Goal: Task Accomplishment & Management: Use online tool/utility

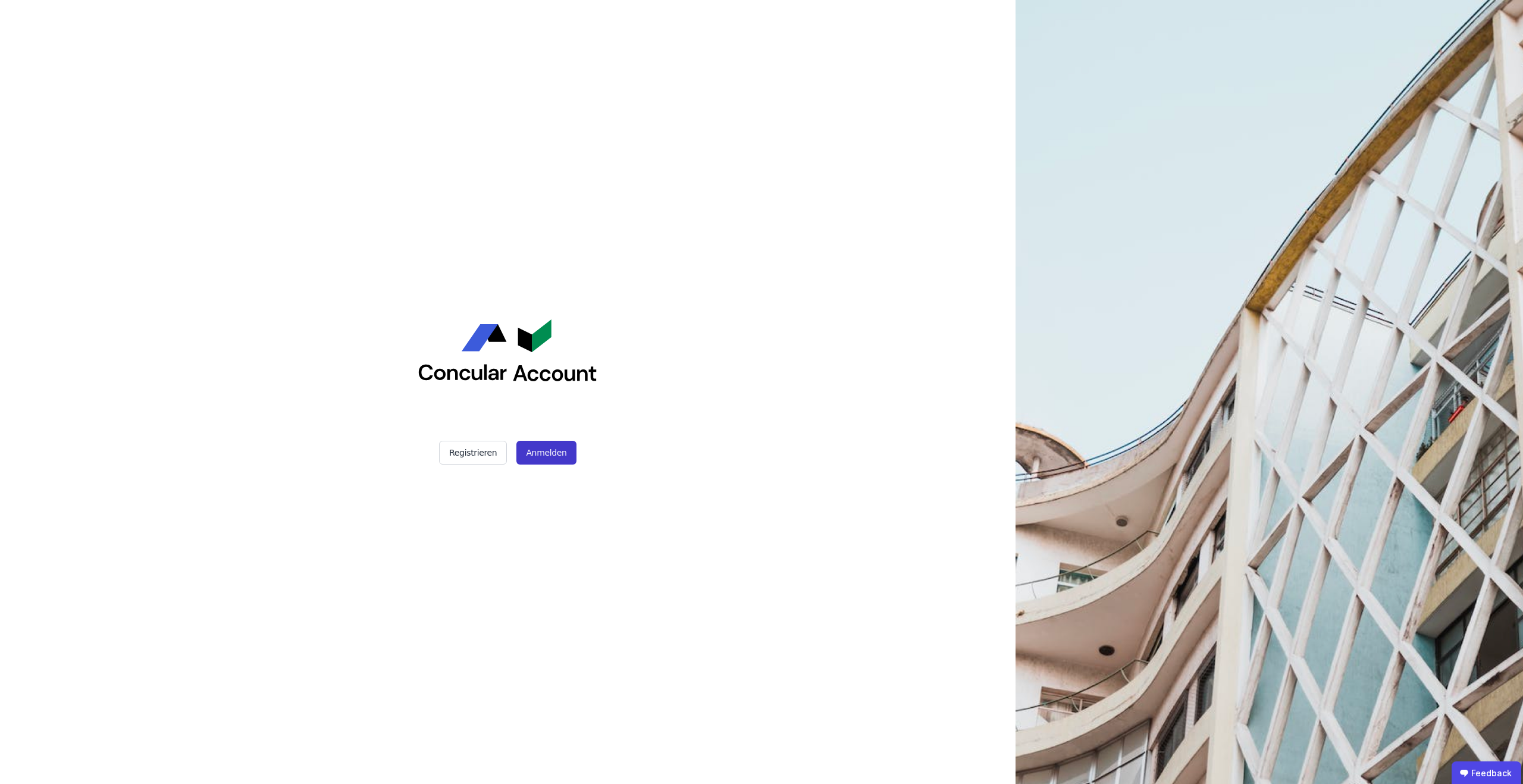
click at [539, 462] on button "Anmelden" at bounding box center [546, 453] width 59 height 24
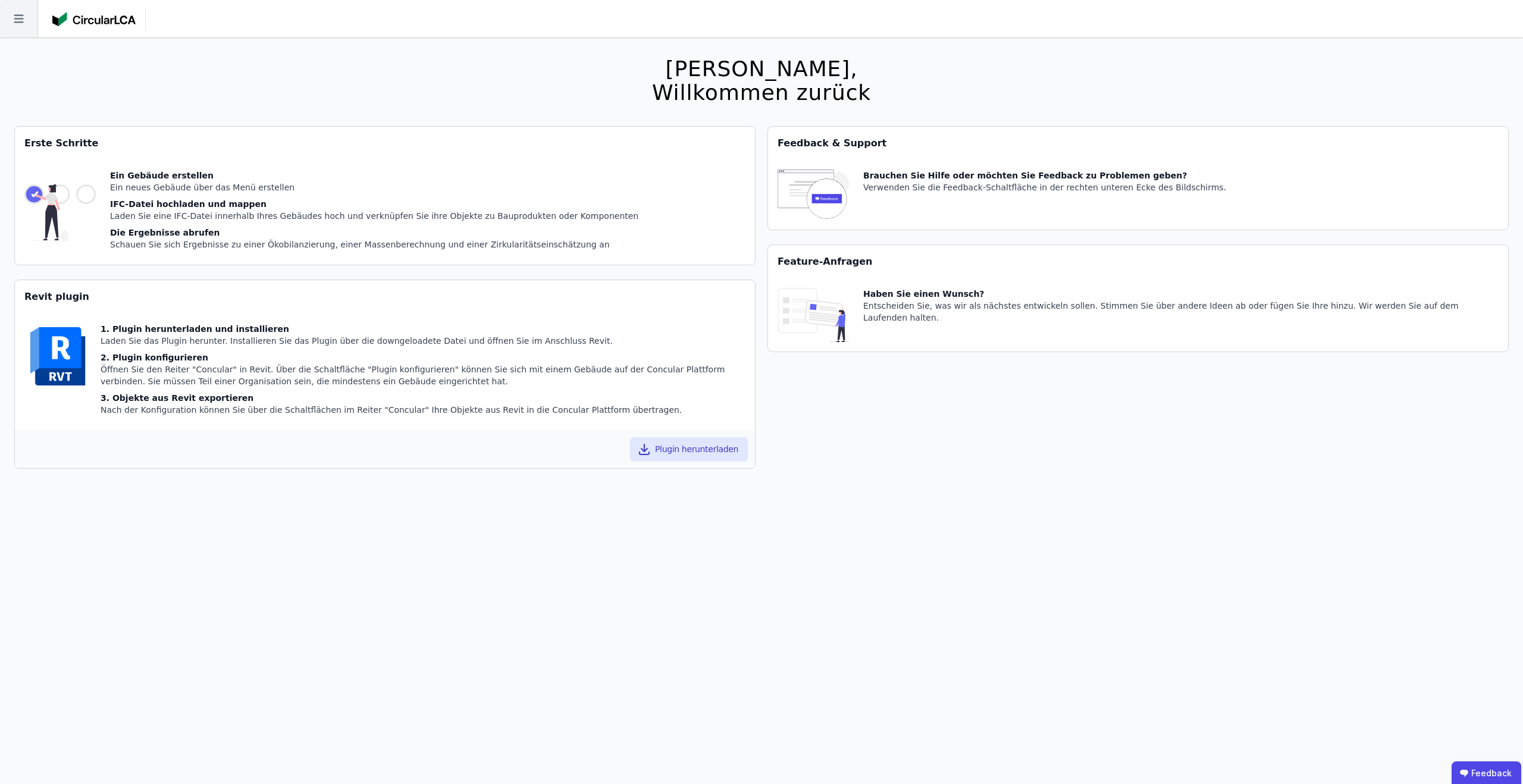
click at [25, 22] on icon at bounding box center [18, 18] width 37 height 37
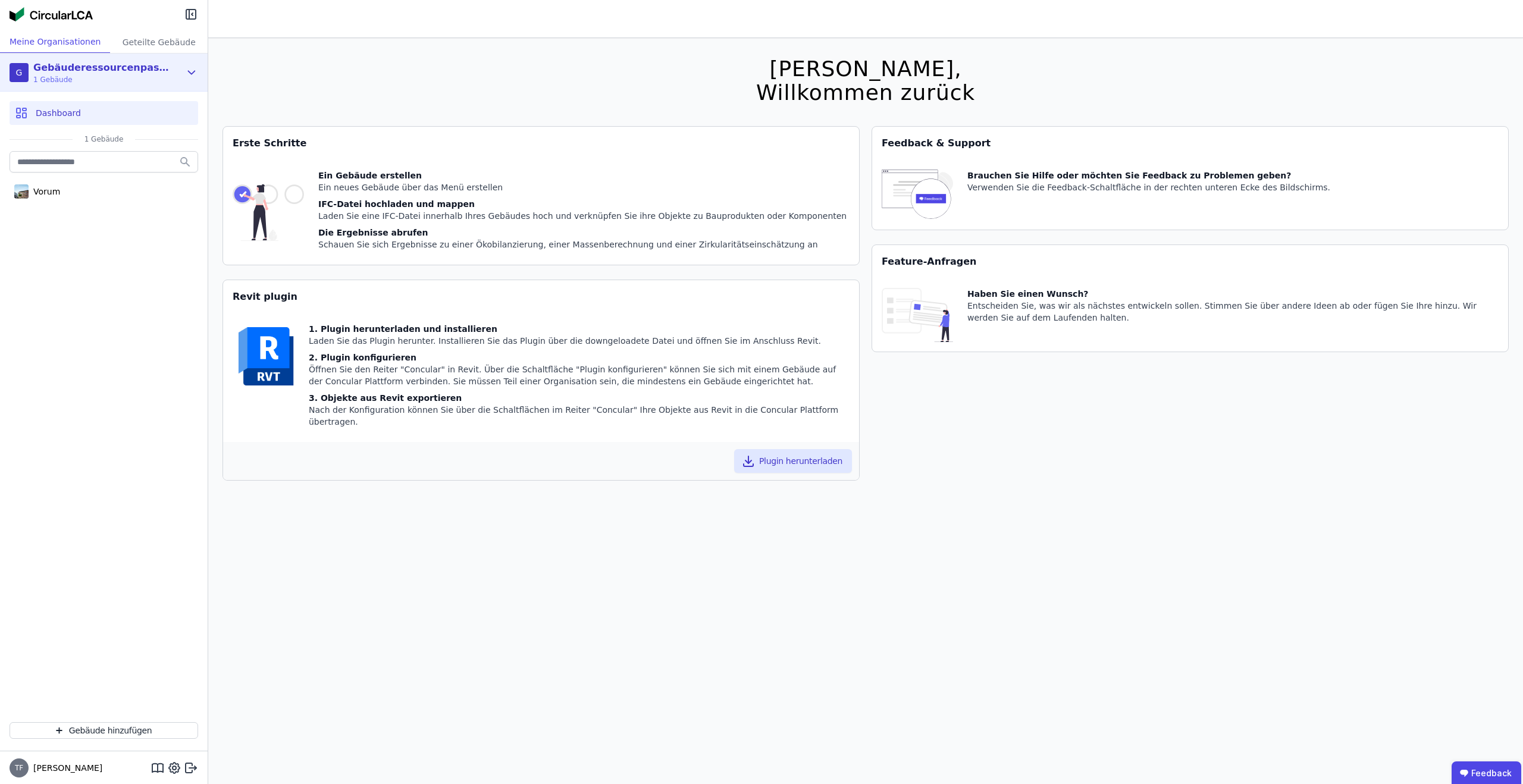
click at [42, 63] on div "Gebäuderessourcenpass Demo" at bounding box center [101, 68] width 137 height 14
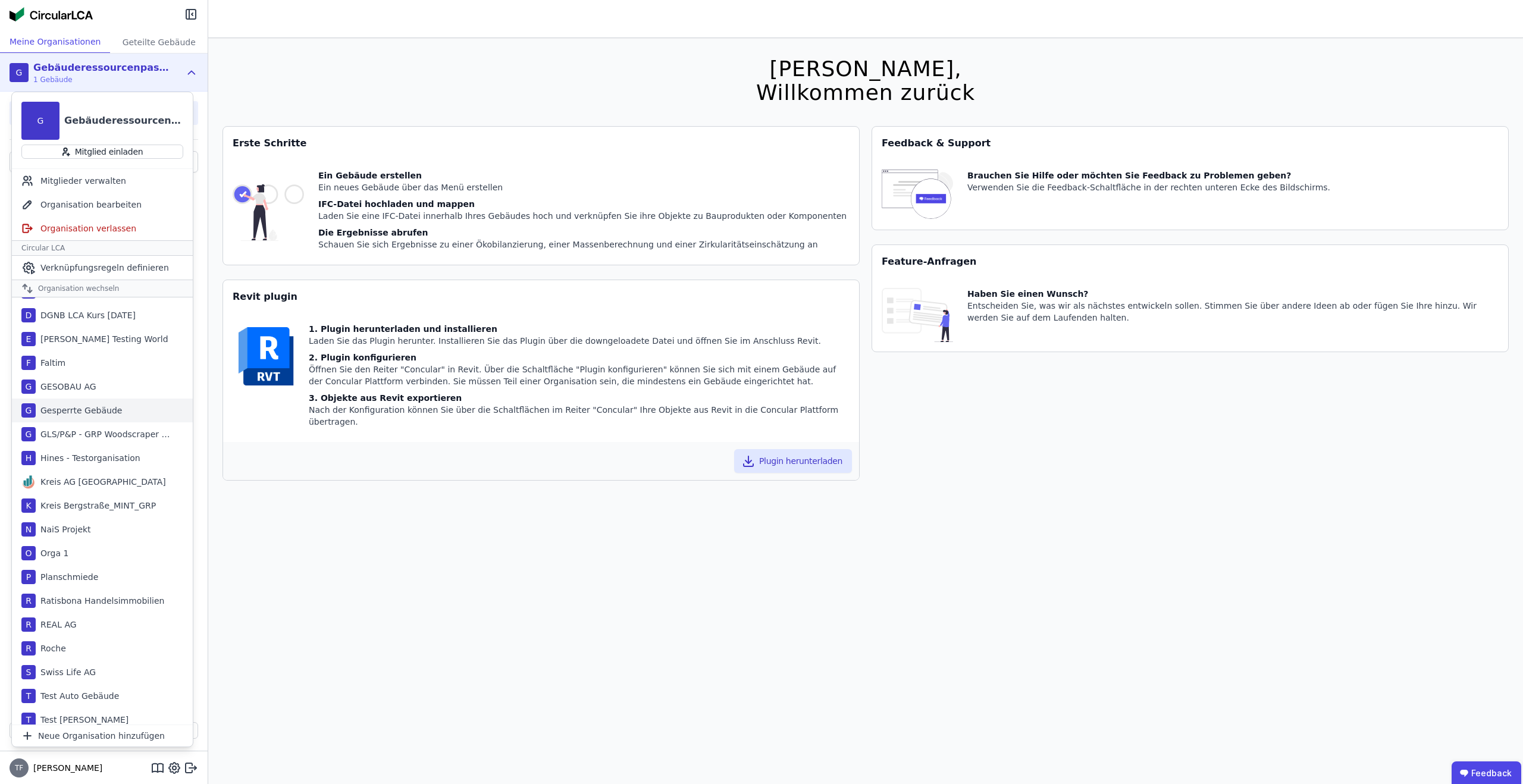
scroll to position [72, 0]
click at [96, 713] on div "T Test Tim" at bounding box center [102, 712] width 181 height 24
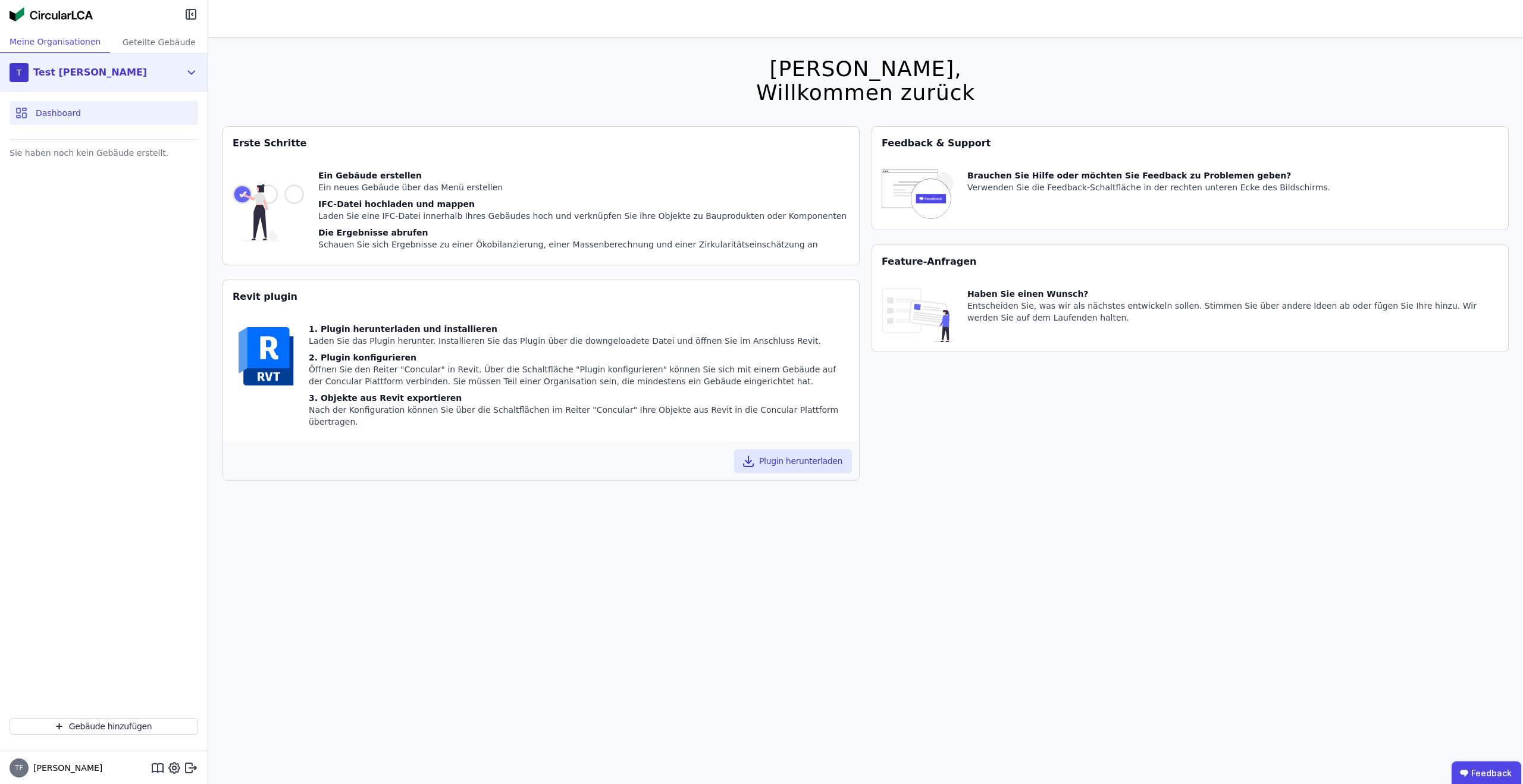
click at [177, 74] on div "T Test Tim" at bounding box center [95, 72] width 170 height 24
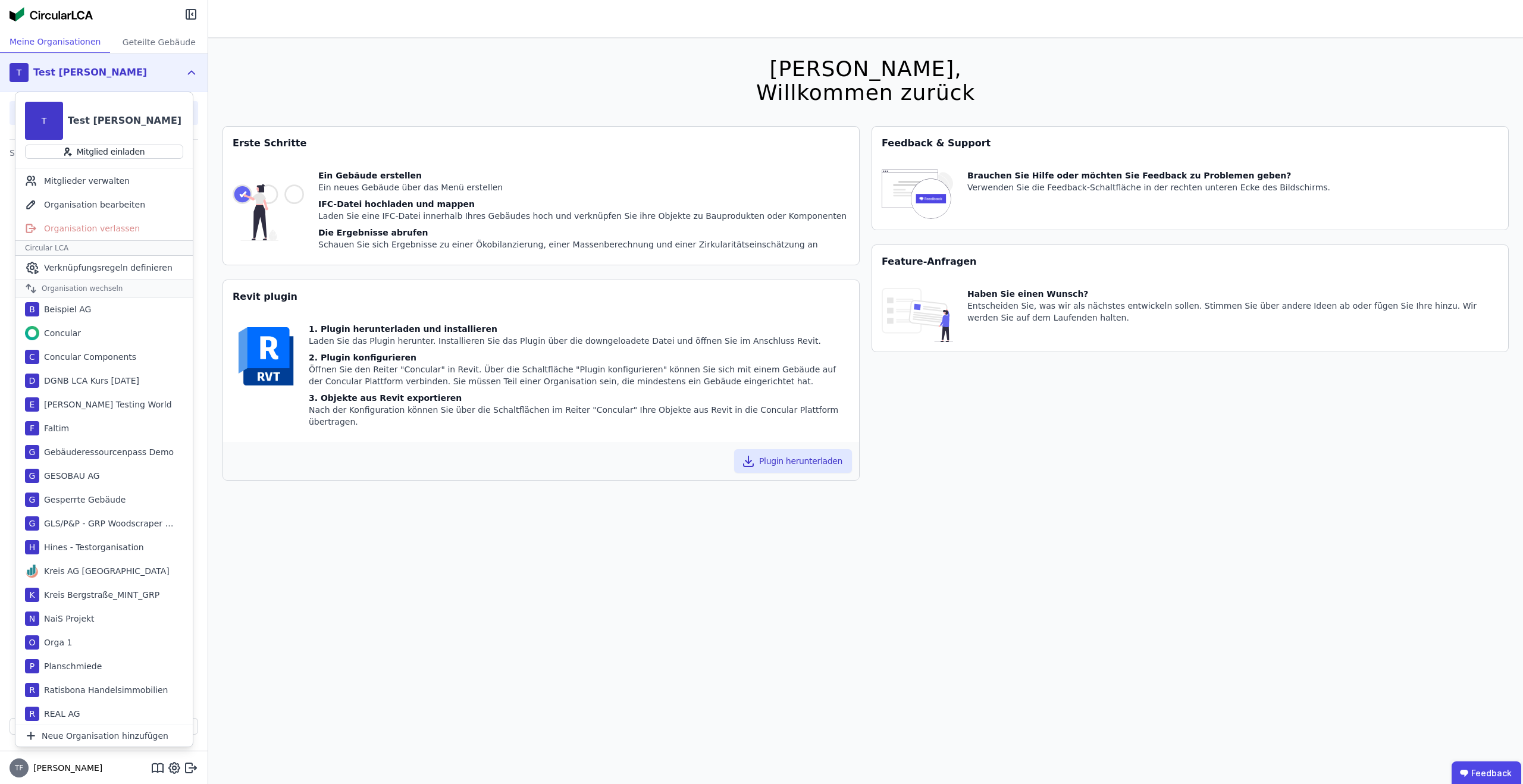
click at [263, 556] on div "Hallo Tim, Willkommen zurück Sie verwenden derzeit eine Beta-Version. Es könnte…" at bounding box center [865, 430] width 1286 height 784
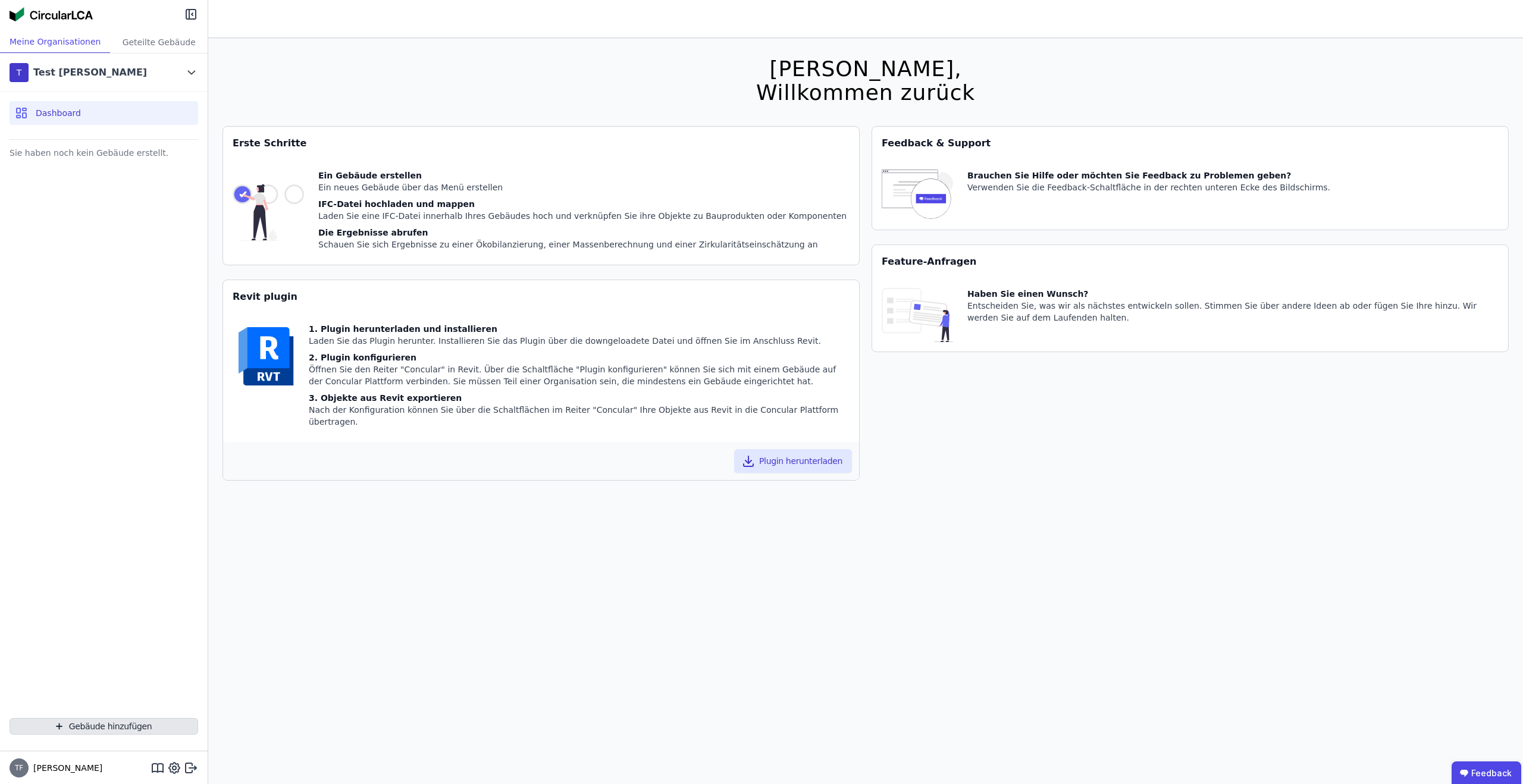
click at [73, 719] on button "Gebäude hinzufügen" at bounding box center [104, 726] width 189 height 17
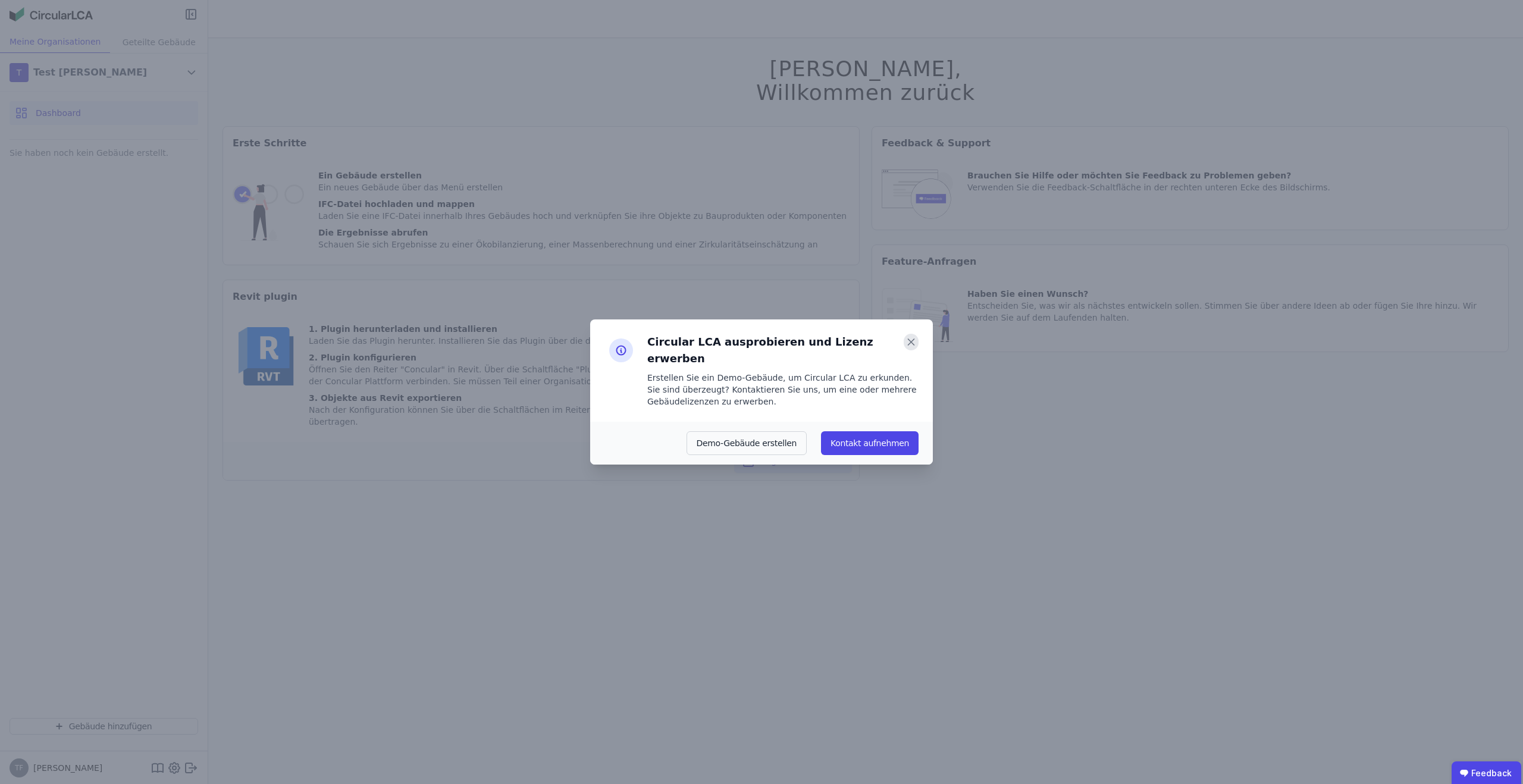
click at [913, 348] on icon at bounding box center [910, 342] width 15 height 17
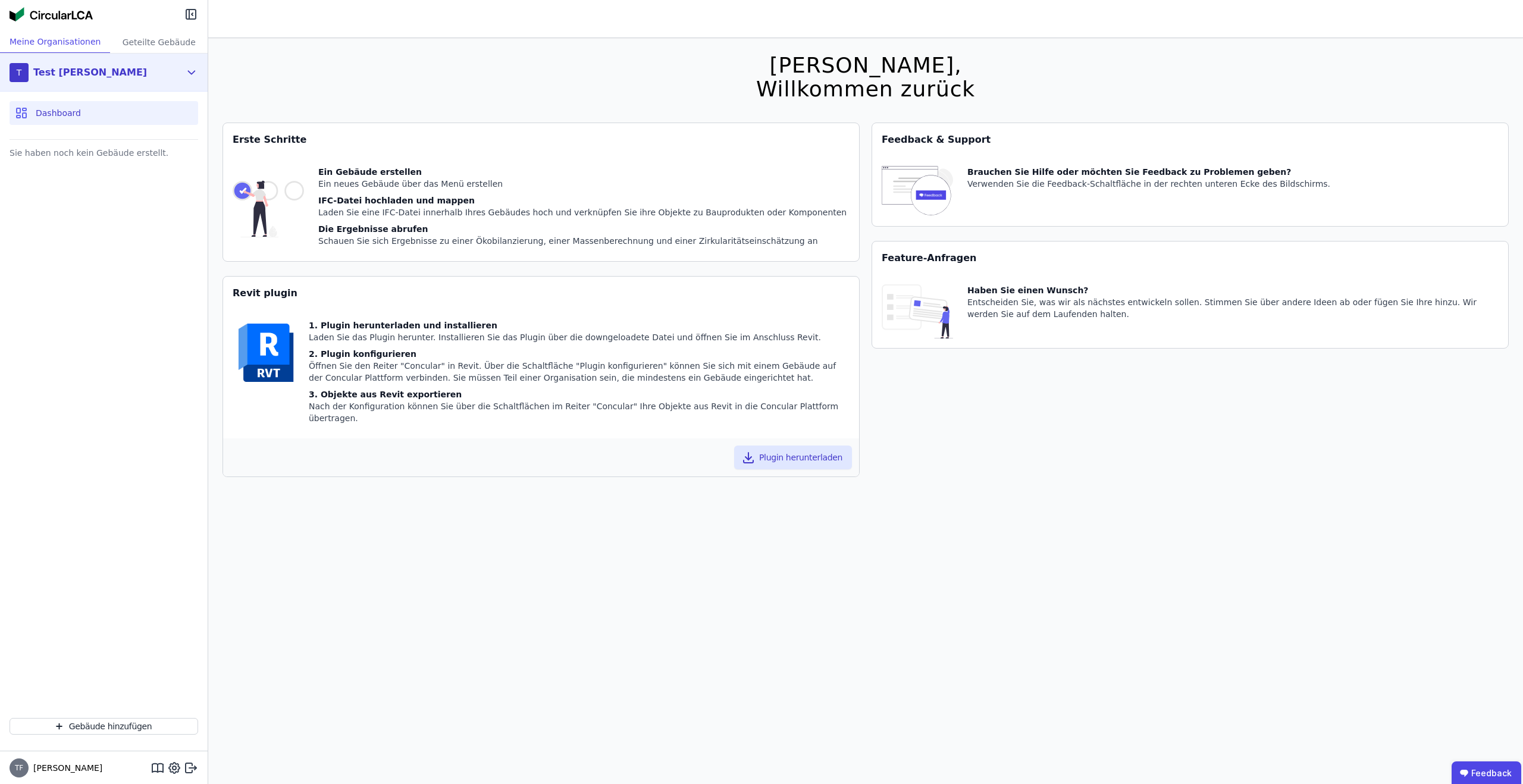
click at [128, 87] on div "T Test Tim" at bounding box center [104, 72] width 208 height 38
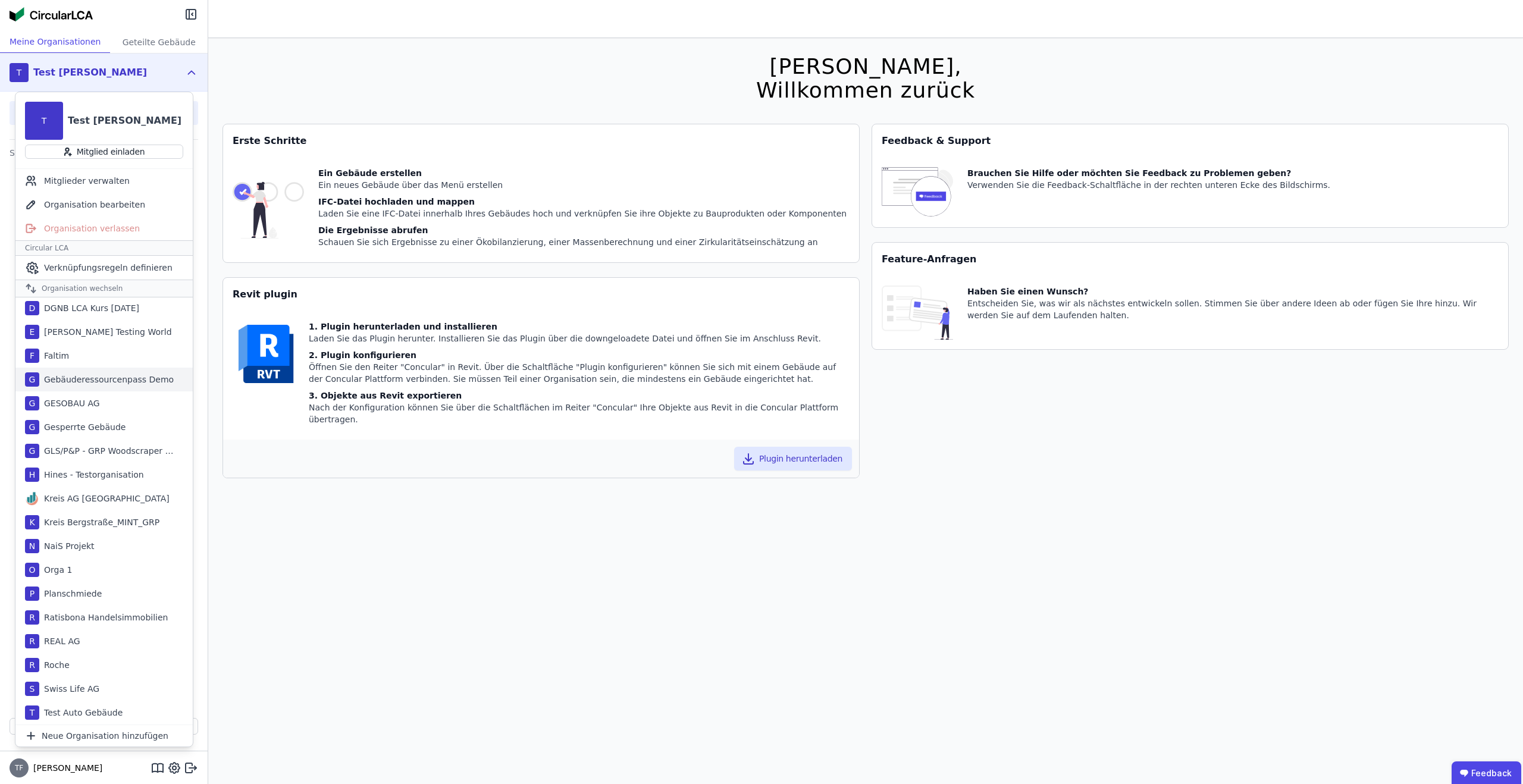
scroll to position [71, 0]
click at [112, 355] on div "F Faltim" at bounding box center [104, 357] width 177 height 24
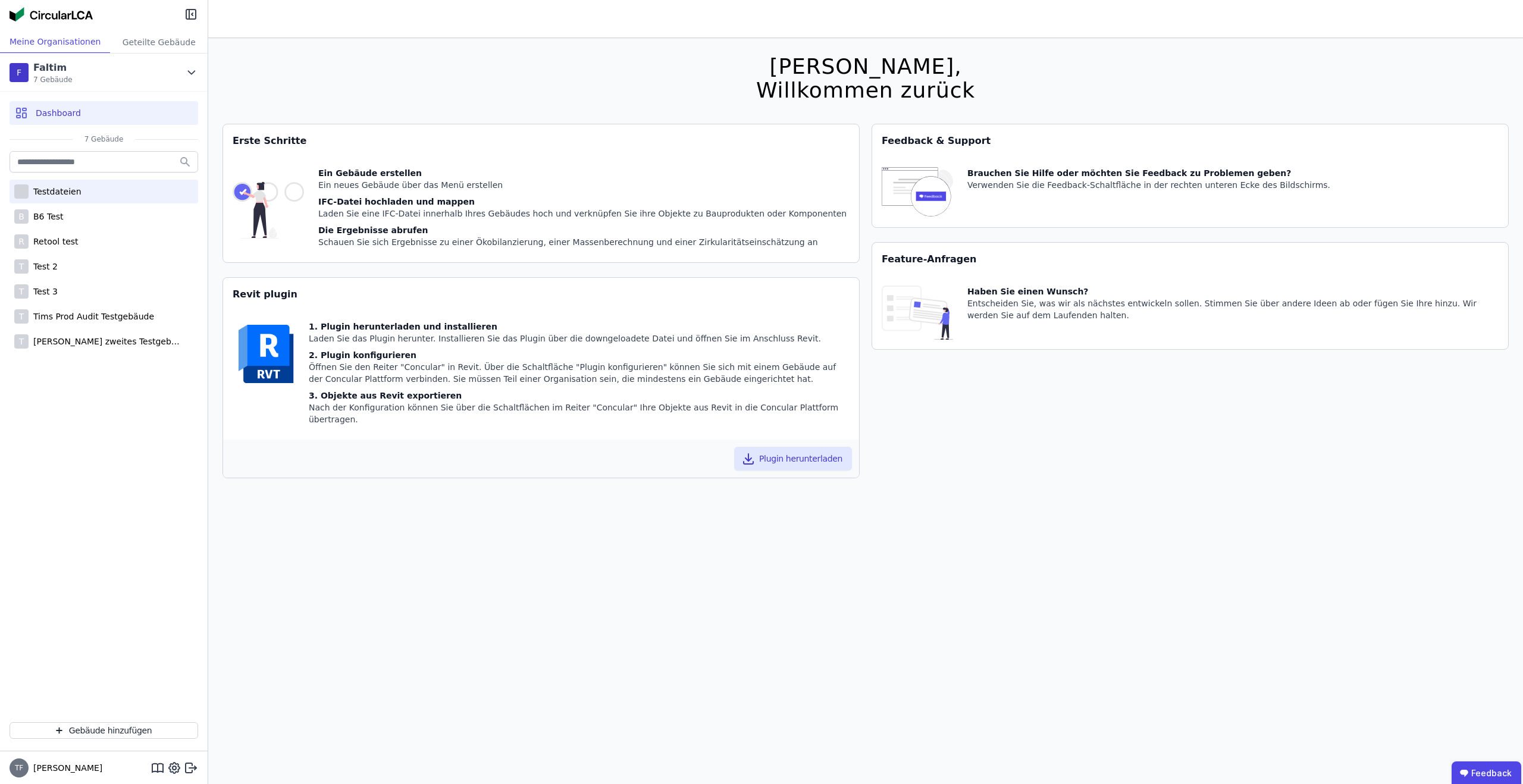
click at [73, 201] on div "Testdateien" at bounding box center [104, 191] width 189 height 24
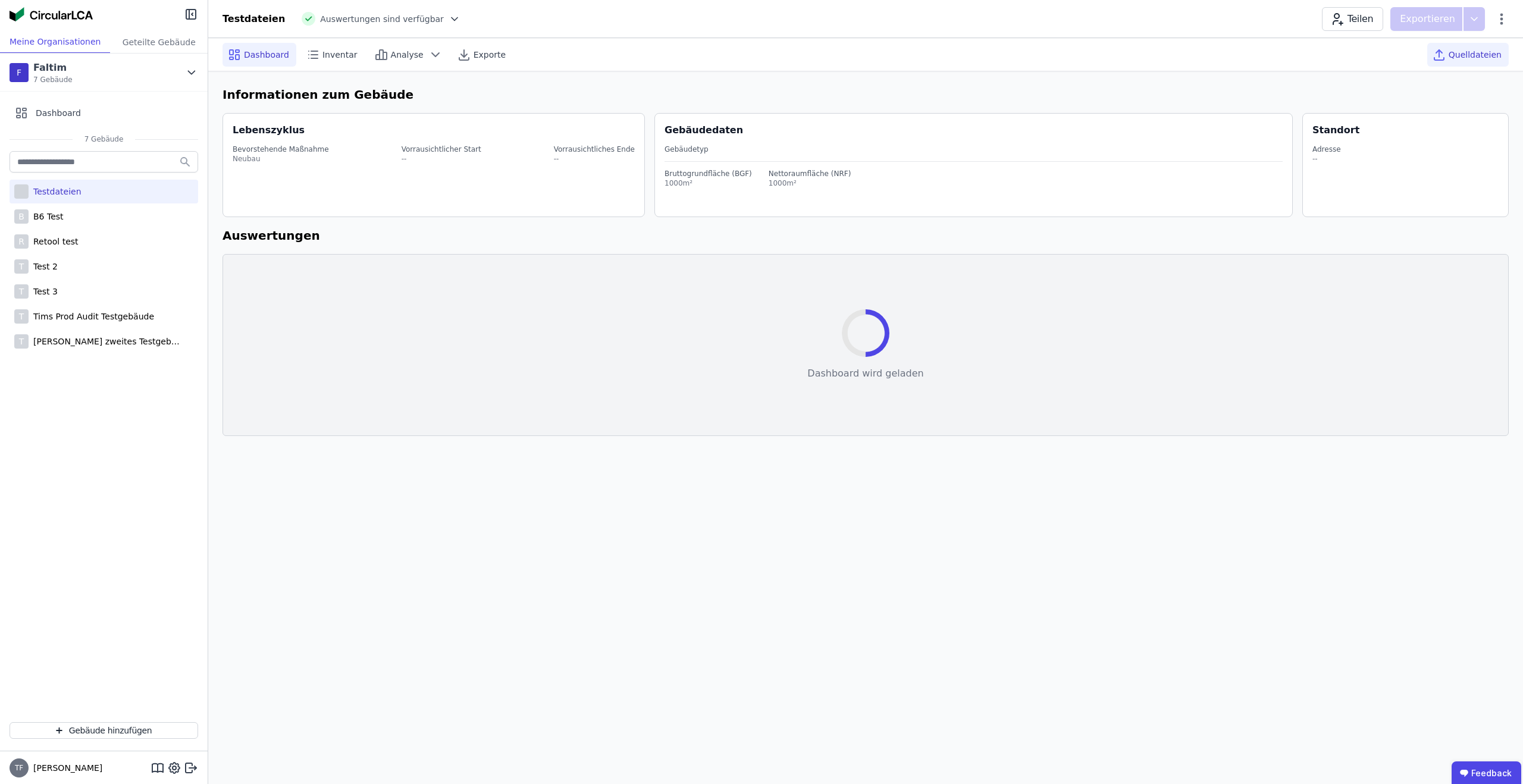
click at [1493, 52] on span "Quelldateien" at bounding box center [1474, 54] width 53 height 12
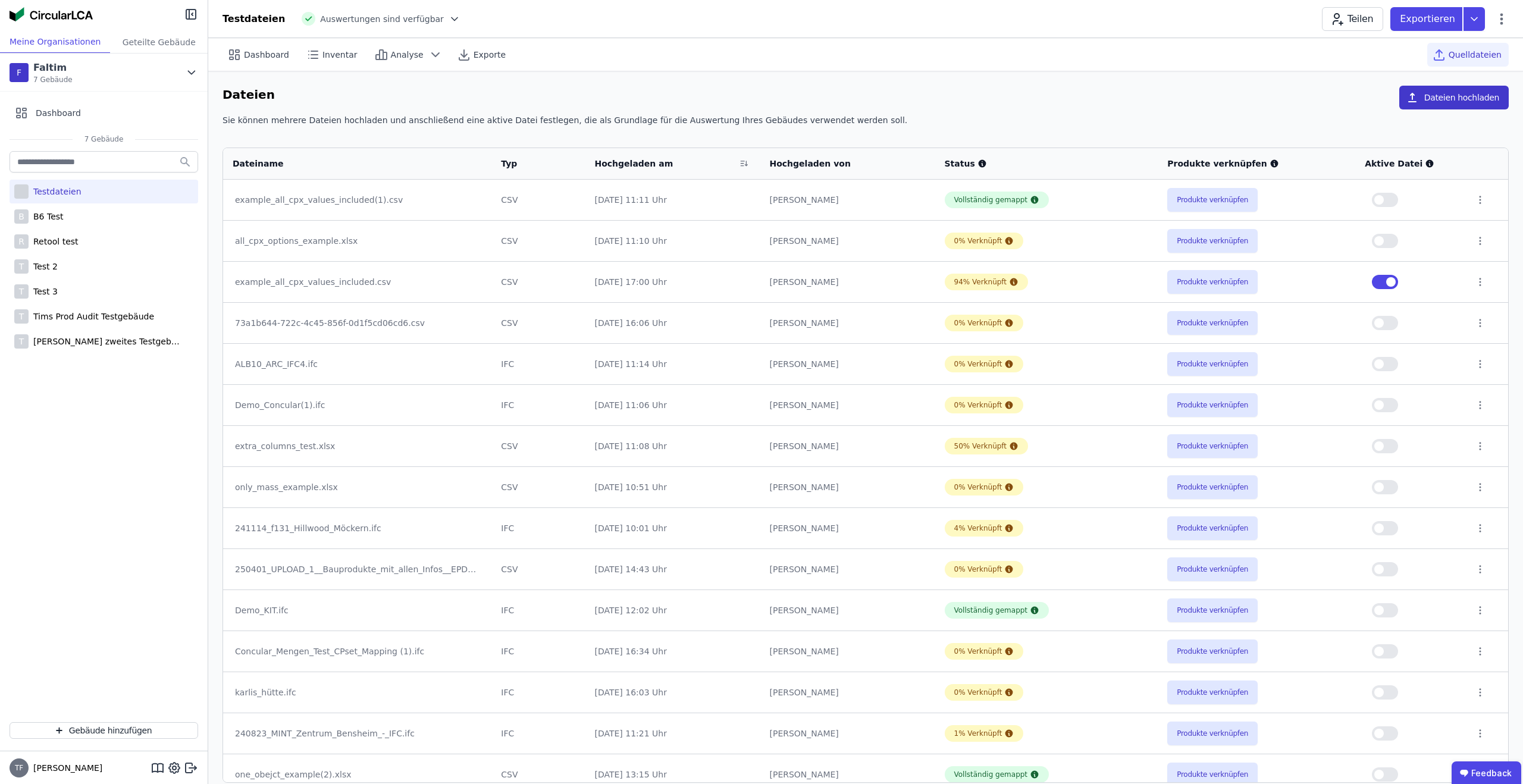
click at [1444, 103] on button "Dateien hochladen" at bounding box center [1453, 98] width 109 height 24
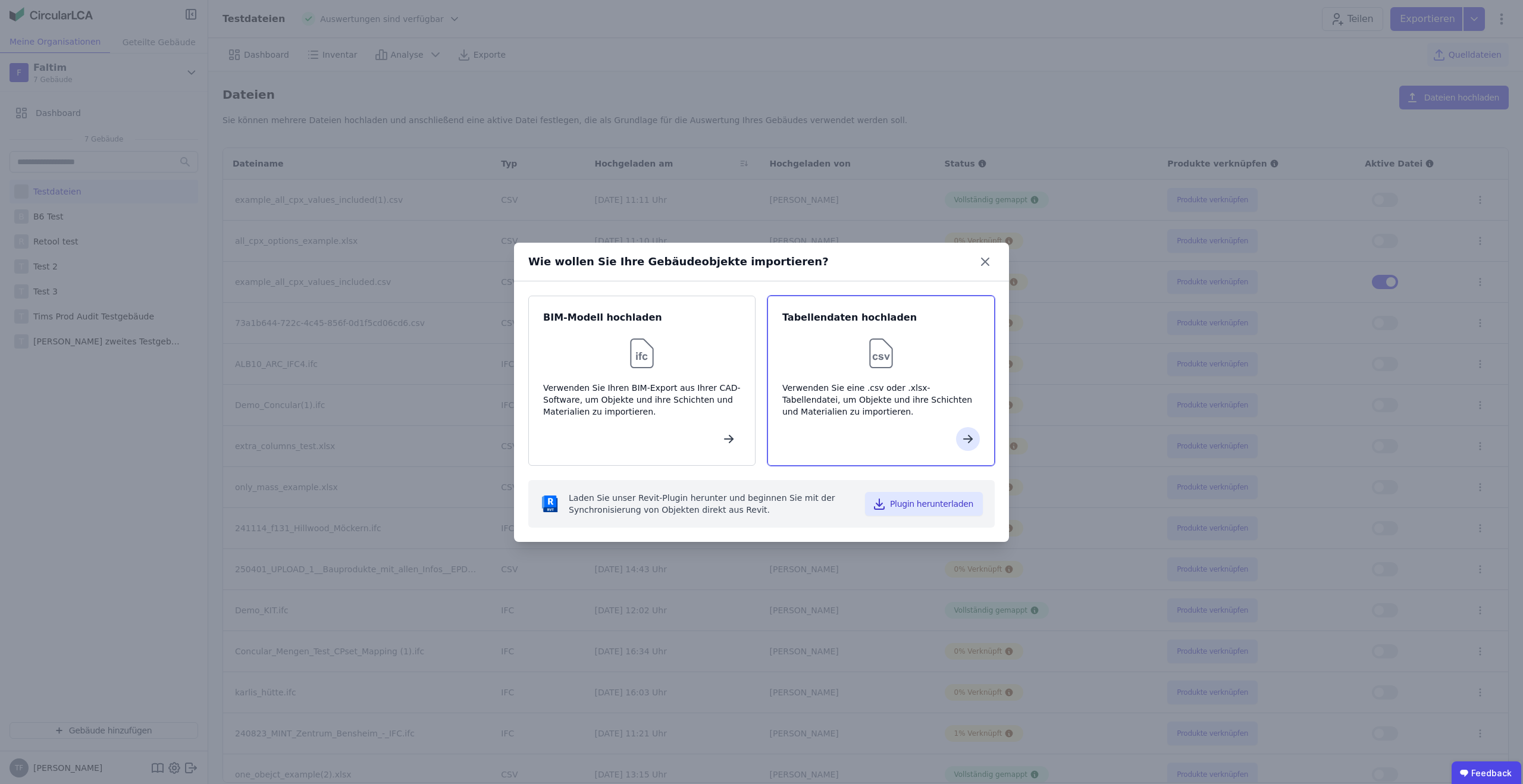
click at [801, 381] on div "Verwenden Sie eine .csv oder .xlsx-Tabellendatei, um Objekte und ihre Schichten…" at bounding box center [881, 399] width 197 height 36
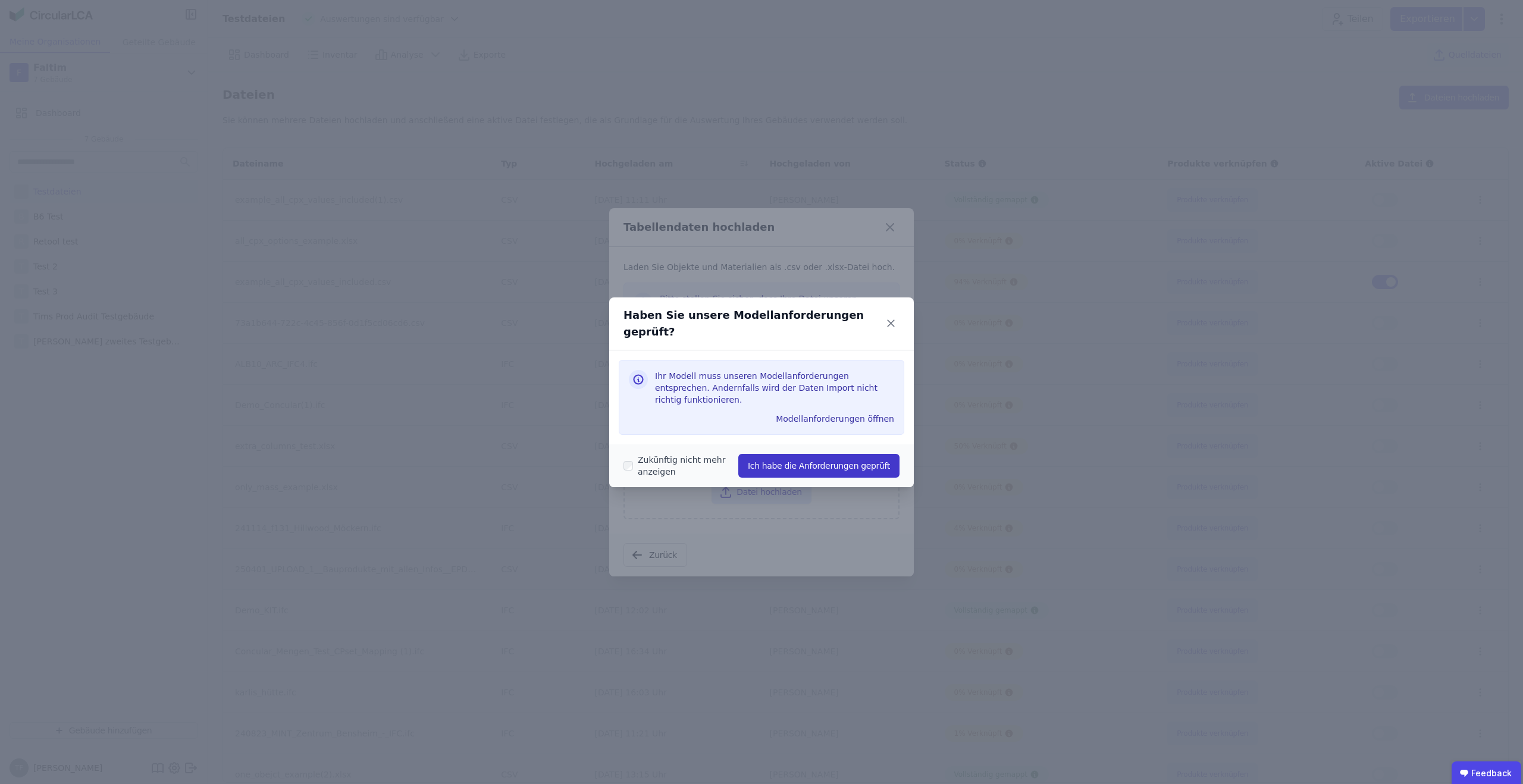
click at [822, 454] on button "Ich habe die Anforderungen geprüft" at bounding box center [818, 466] width 161 height 24
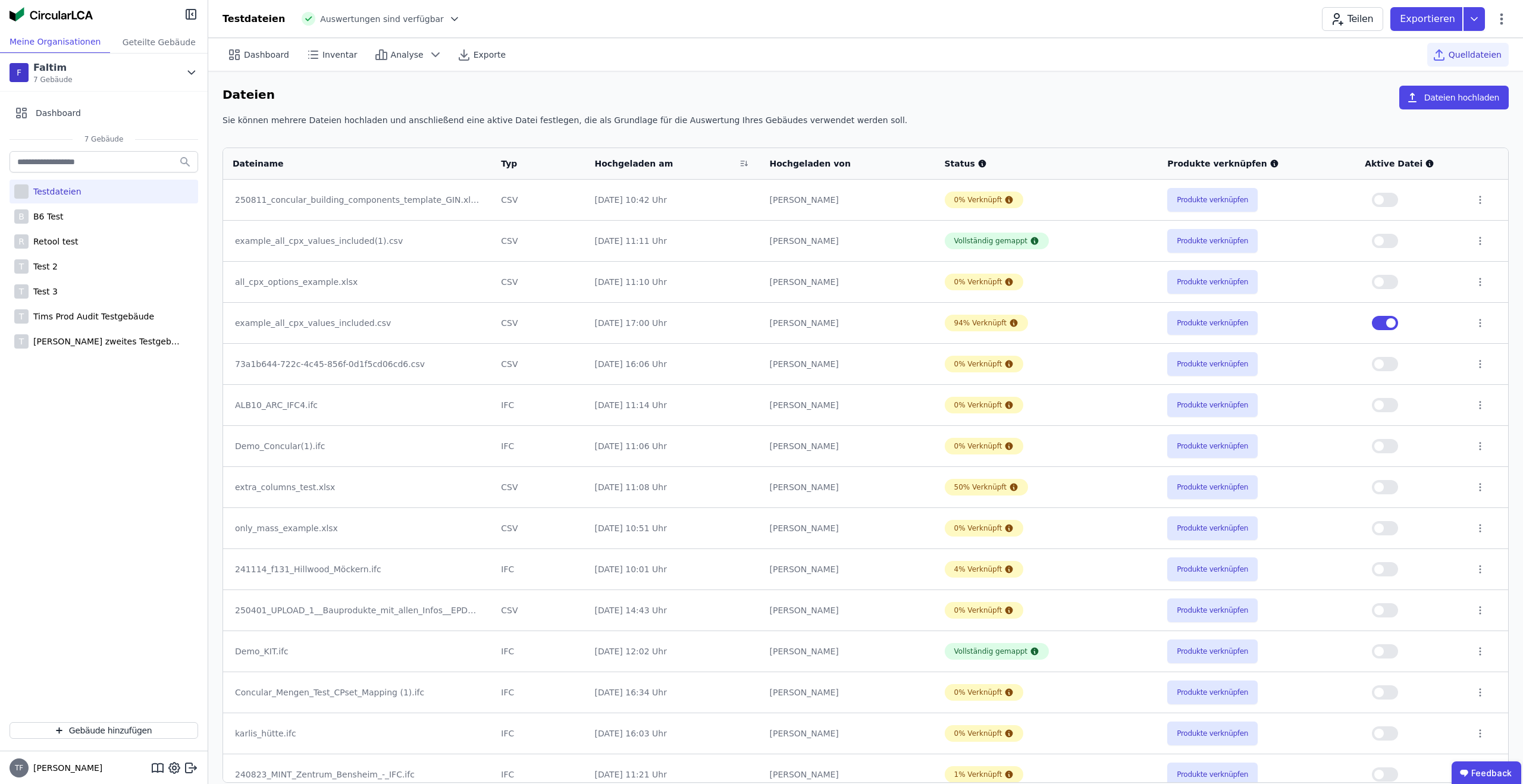
drag, startPoint x: 1202, startPoint y: 336, endPoint x: 1229, endPoint y: 307, distance: 39.6
click at [1210, 317] on td "Produkte verknüpfen" at bounding box center [1256, 322] width 197 height 41
click at [1226, 210] on button "Produkte verknüpfen" at bounding box center [1212, 200] width 90 height 24
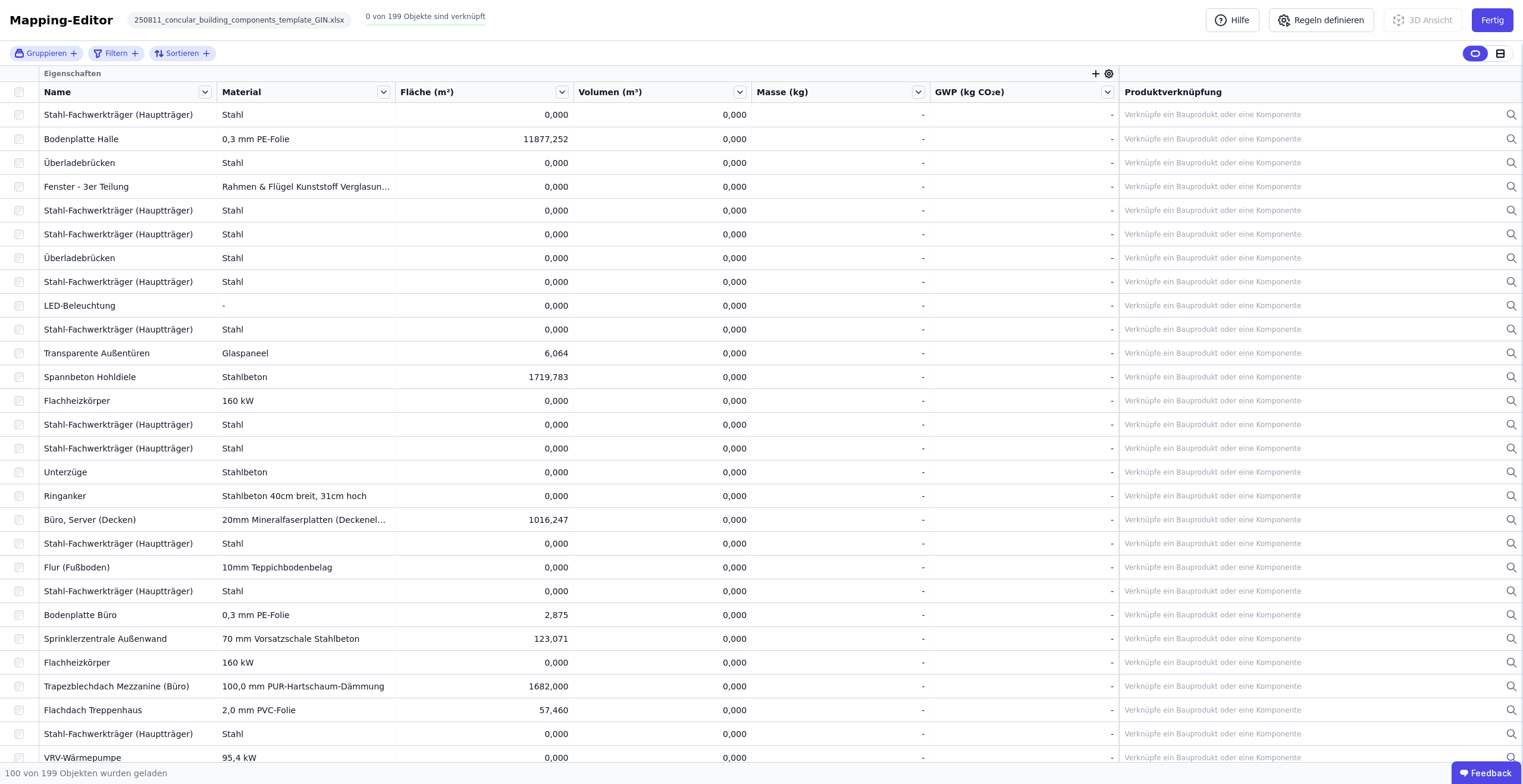
click at [1091, 71] on icon "button" at bounding box center [1096, 73] width 11 height 11
click at [1139, 105] on input "text" at bounding box center [1150, 104] width 88 height 21
type input "**********"
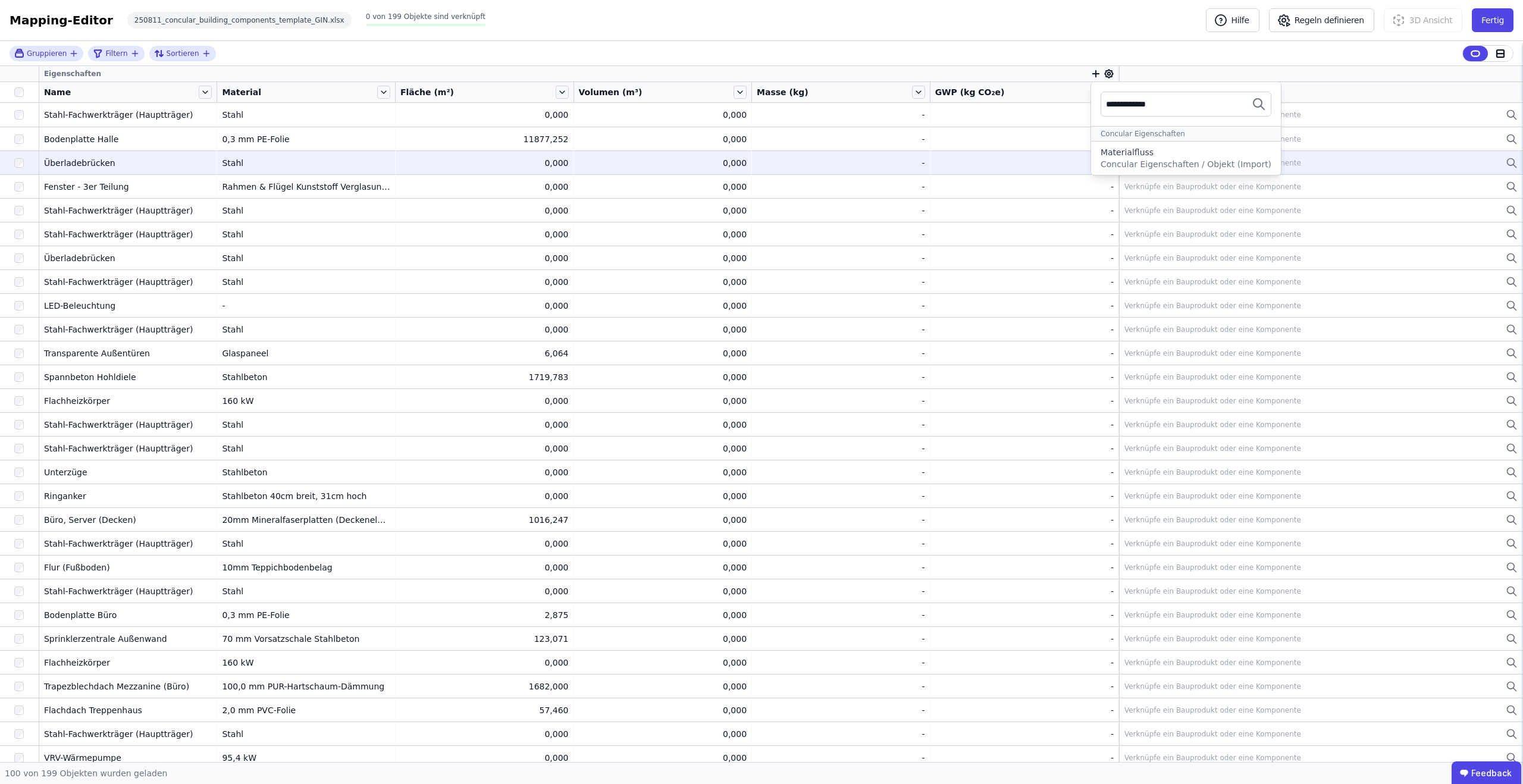
click at [1148, 163] on span "Concular Eigenschaften / Objekt (Import)" at bounding box center [1186, 164] width 170 height 10
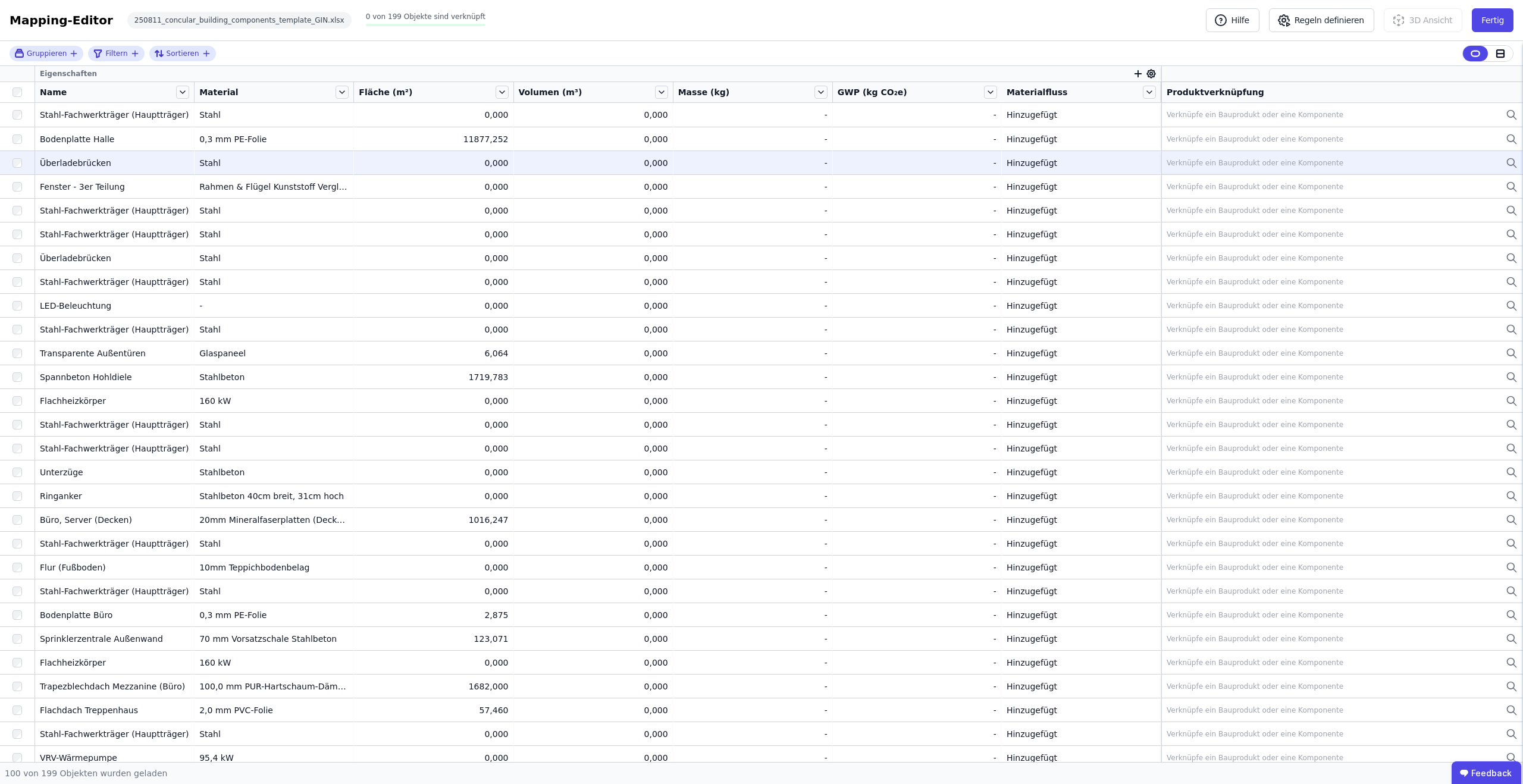
click at [1150, 75] on icon at bounding box center [1151, 73] width 11 height 11
drag, startPoint x: 1169, startPoint y: 238, endPoint x: 1170, endPoint y: 134, distance: 104.0
click at [1169, 136] on icon at bounding box center [1166, 134] width 12 height 12
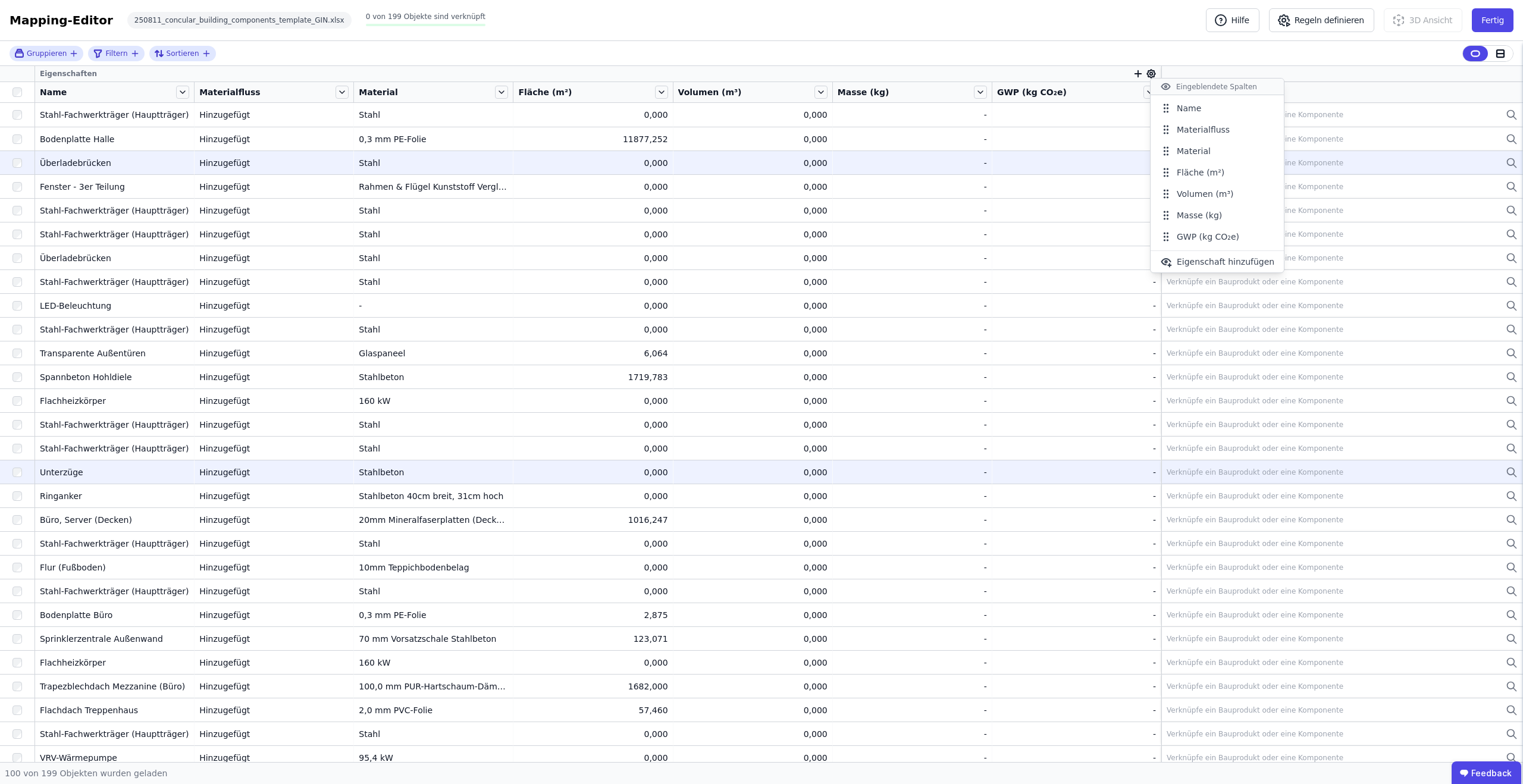
click at [263, 470] on div "Gruppieren Filtern Sortieren Eigenschaften Name Materialfluss Material Fläche (…" at bounding box center [761, 401] width 1523 height 721
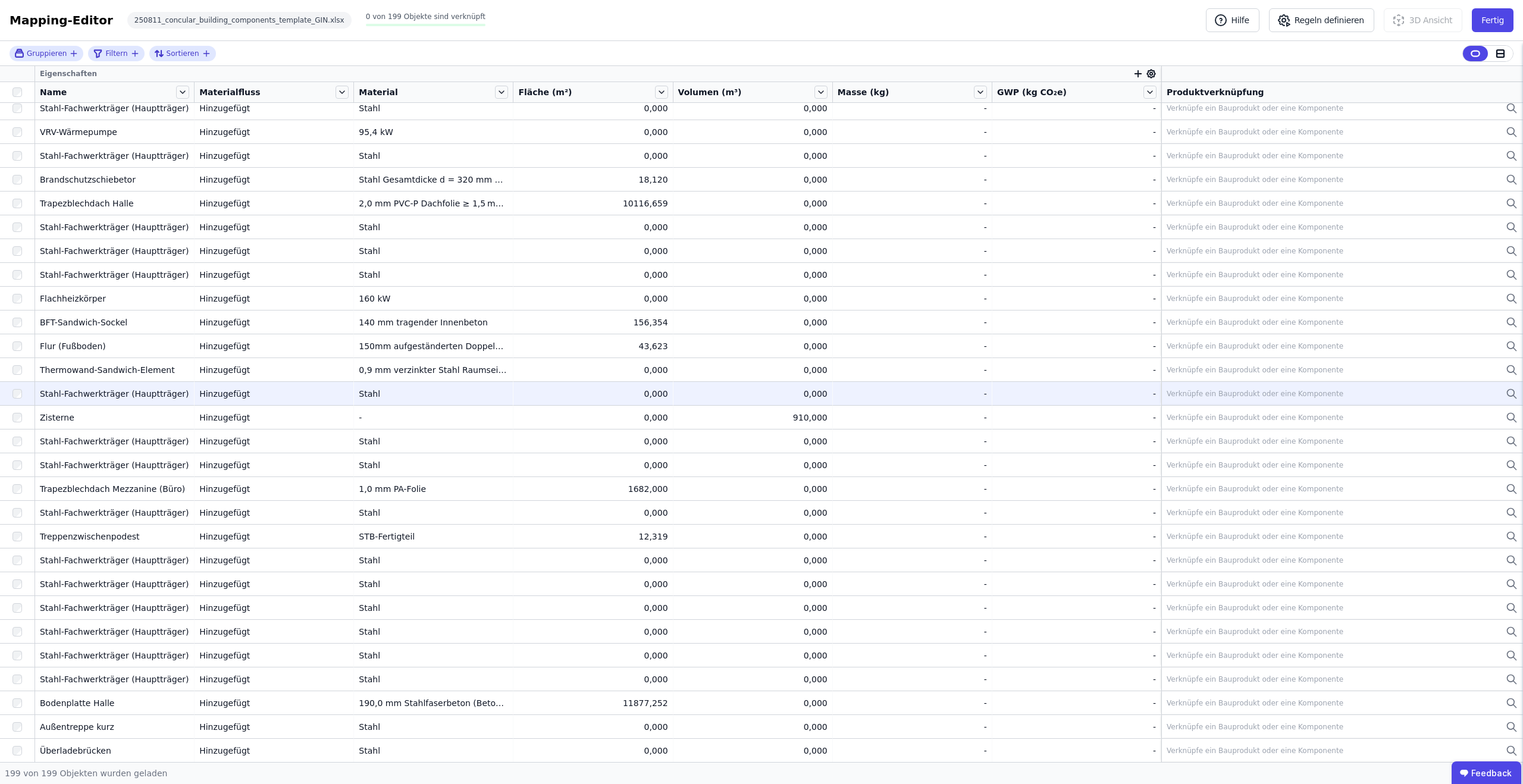
scroll to position [1049, 0]
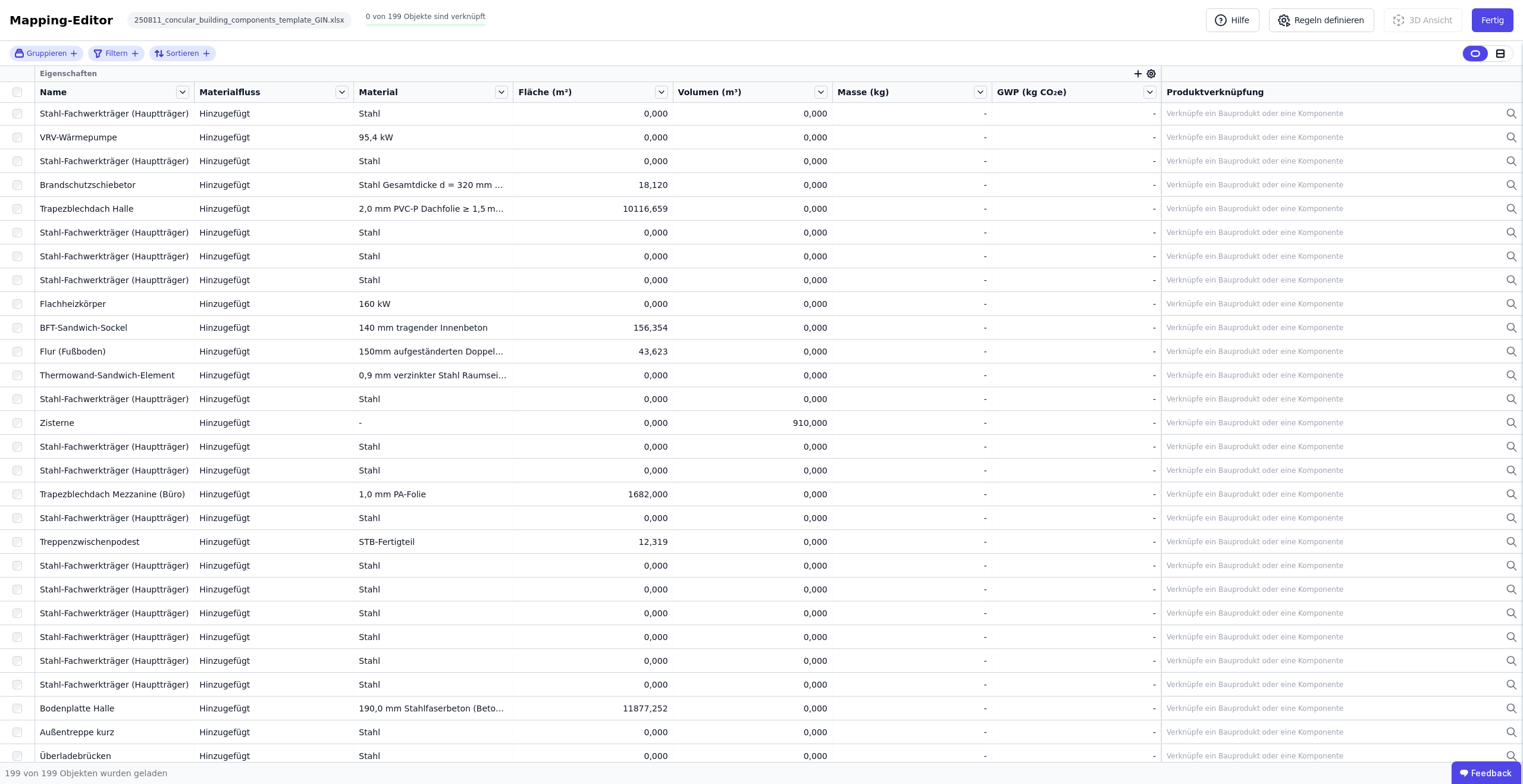
click at [1134, 71] on icon "button" at bounding box center [1138, 73] width 11 height 11
click at [1165, 109] on input "text" at bounding box center [1192, 104] width 88 height 21
type input "*****"
click at [1175, 163] on span "Concular Eigenschaften / Objekt (Import)" at bounding box center [1228, 164] width 170 height 10
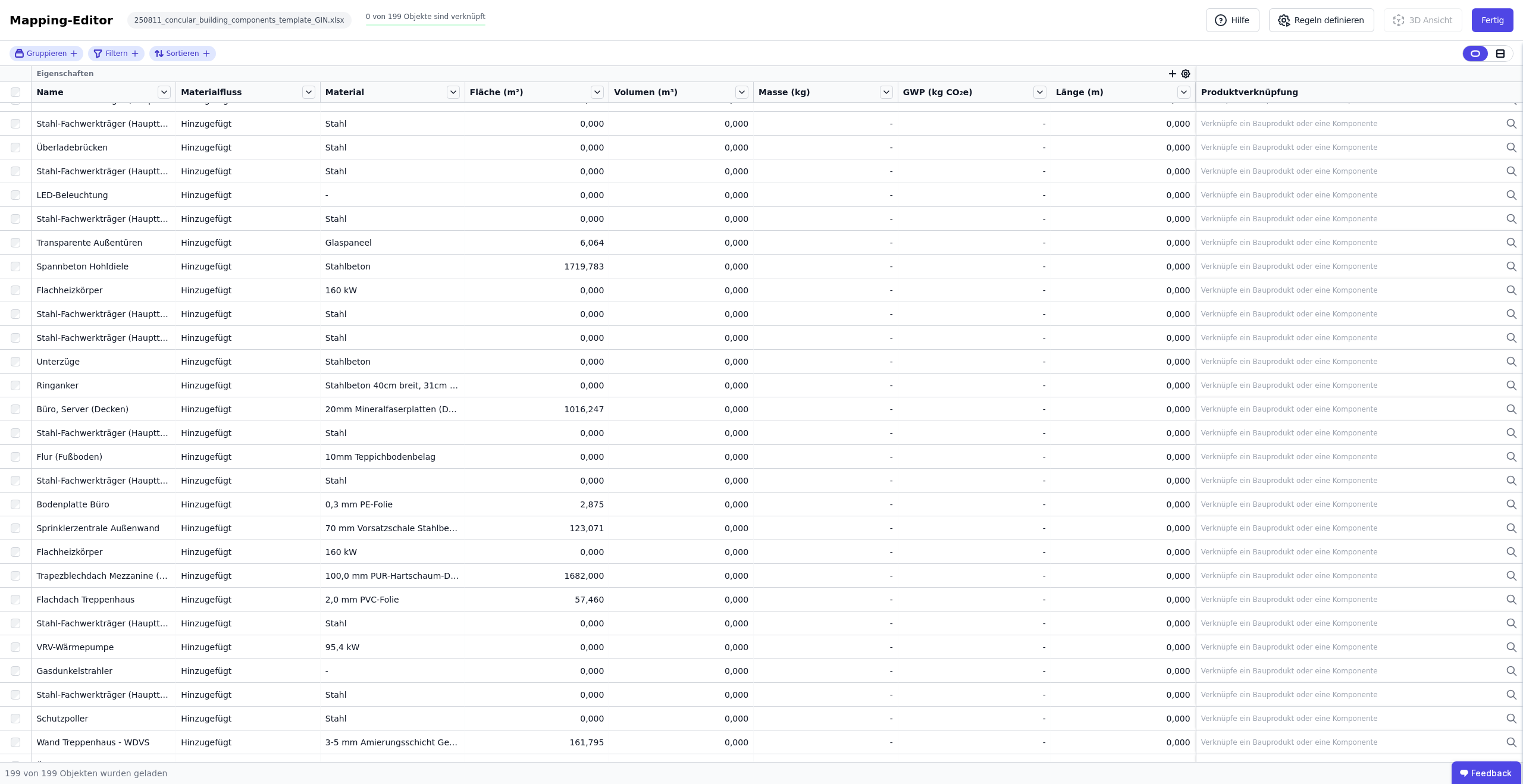
scroll to position [0, 0]
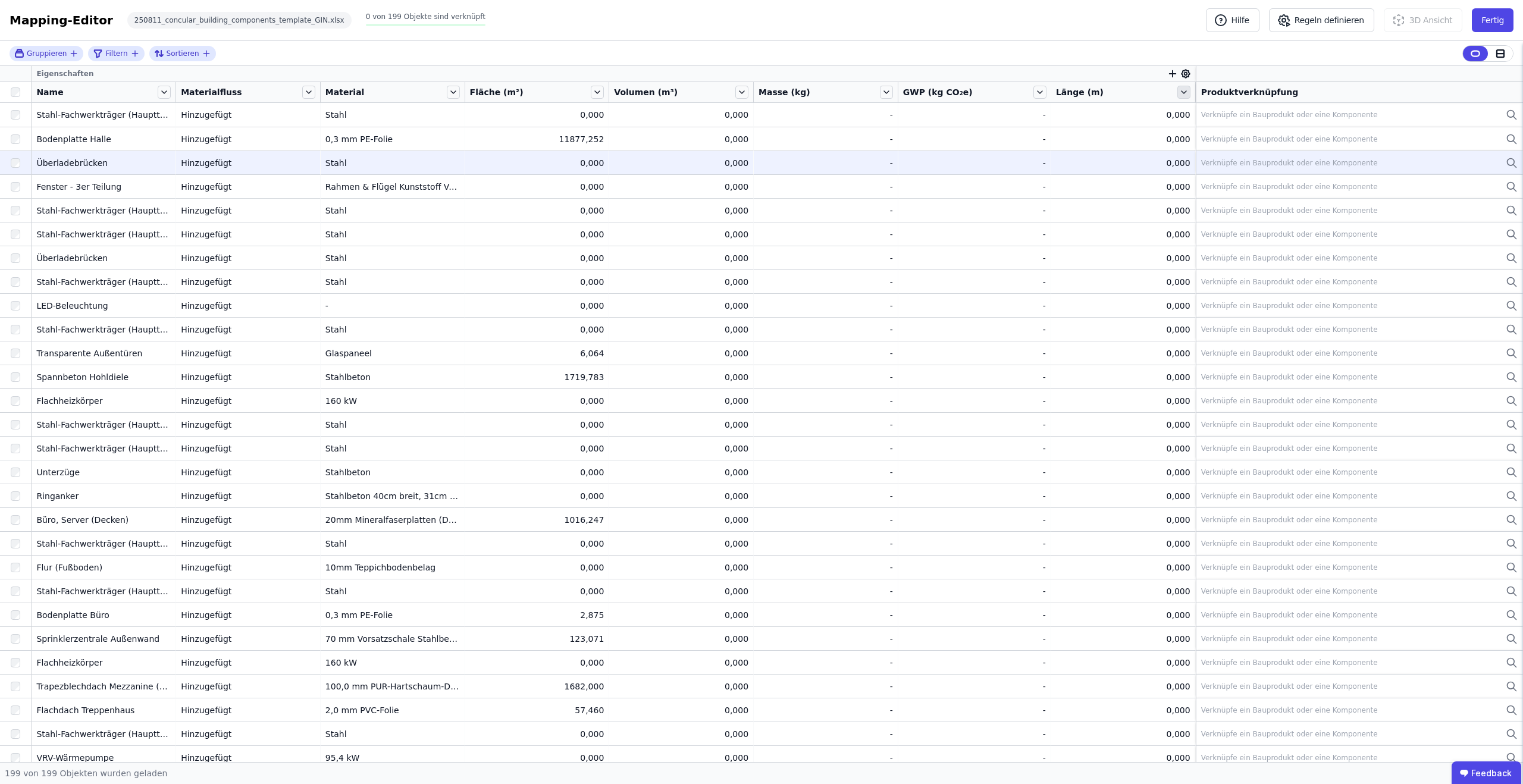
click at [1179, 86] on icon at bounding box center [1184, 92] width 13 height 13
click at [1244, 163] on li "Nach “Länge” aufsteigend sortieren" at bounding box center [1267, 172] width 183 height 24
click at [1185, 95] on icon at bounding box center [1184, 92] width 13 height 13
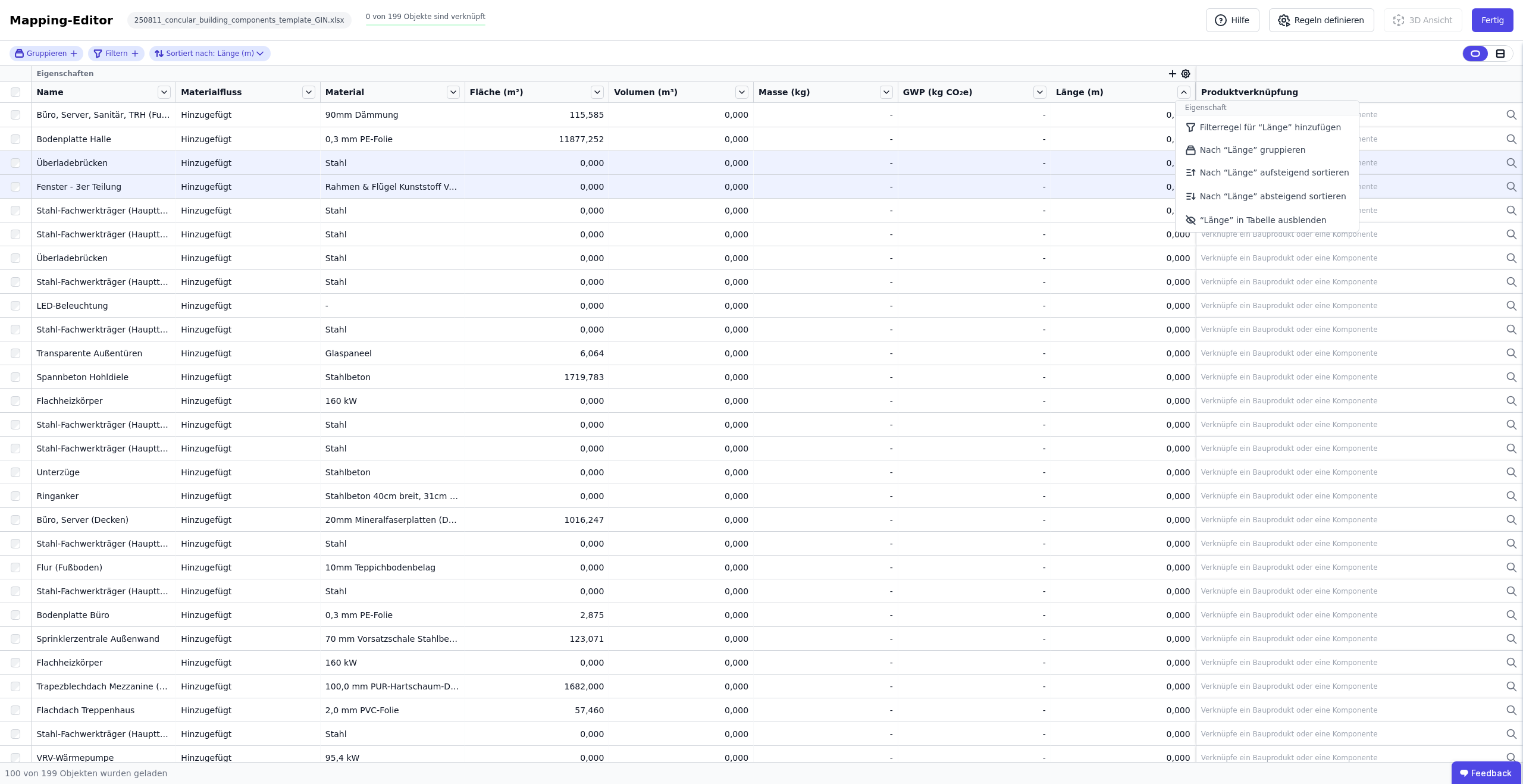
click at [1241, 186] on li "Nach “Länge” absteigend sortieren" at bounding box center [1267, 196] width 183 height 24
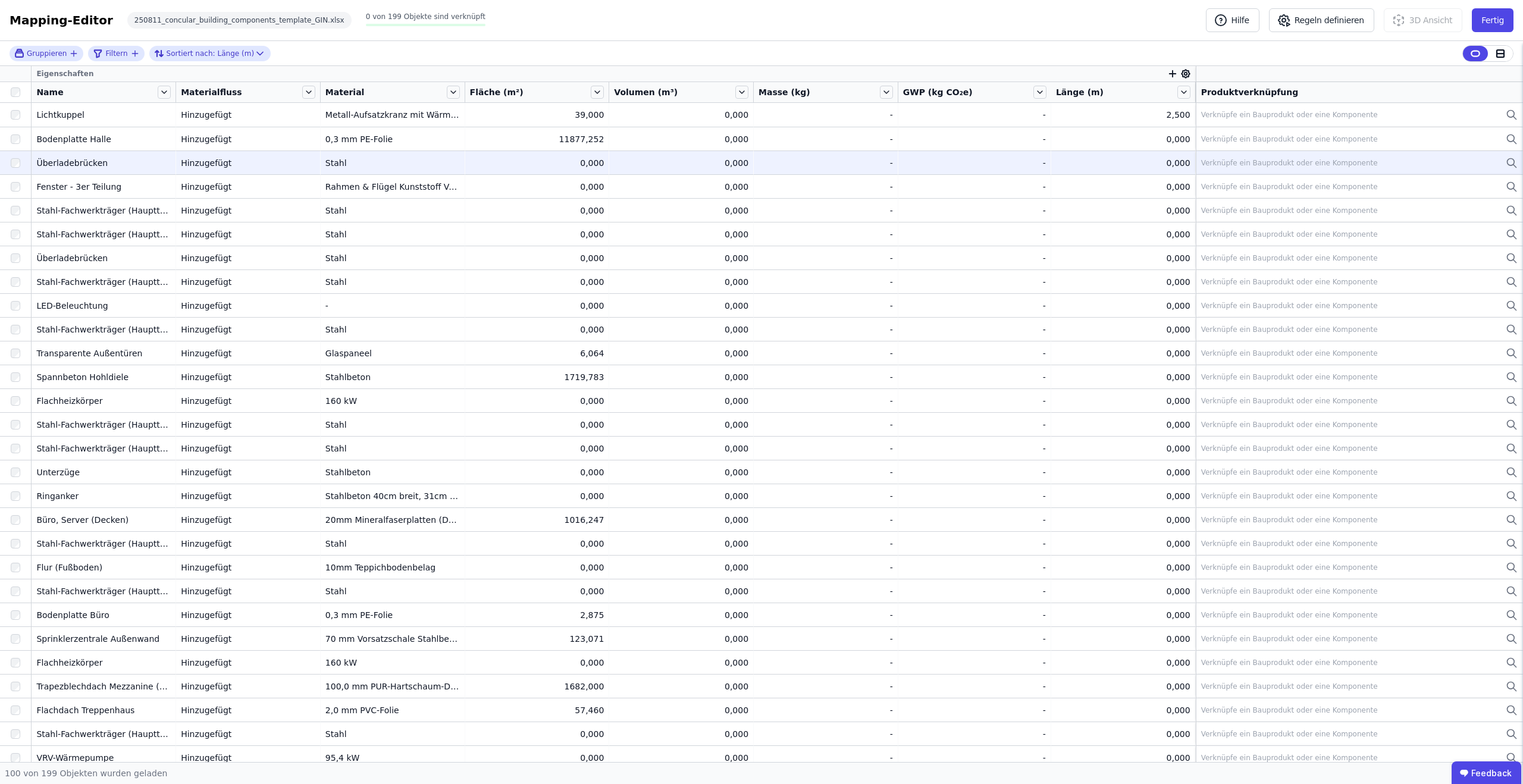
click at [1172, 74] on icon "button" at bounding box center [1172, 74] width 6 height 0
click at [1225, 157] on div "Importierte Eigenschaften" at bounding box center [1231, 158] width 109 height 12
click at [1225, 157] on div "Extra" at bounding box center [1238, 159] width 122 height 12
click at [1181, 134] on icon at bounding box center [1179, 137] width 13 height 14
click at [1179, 133] on icon at bounding box center [1179, 137] width 13 height 14
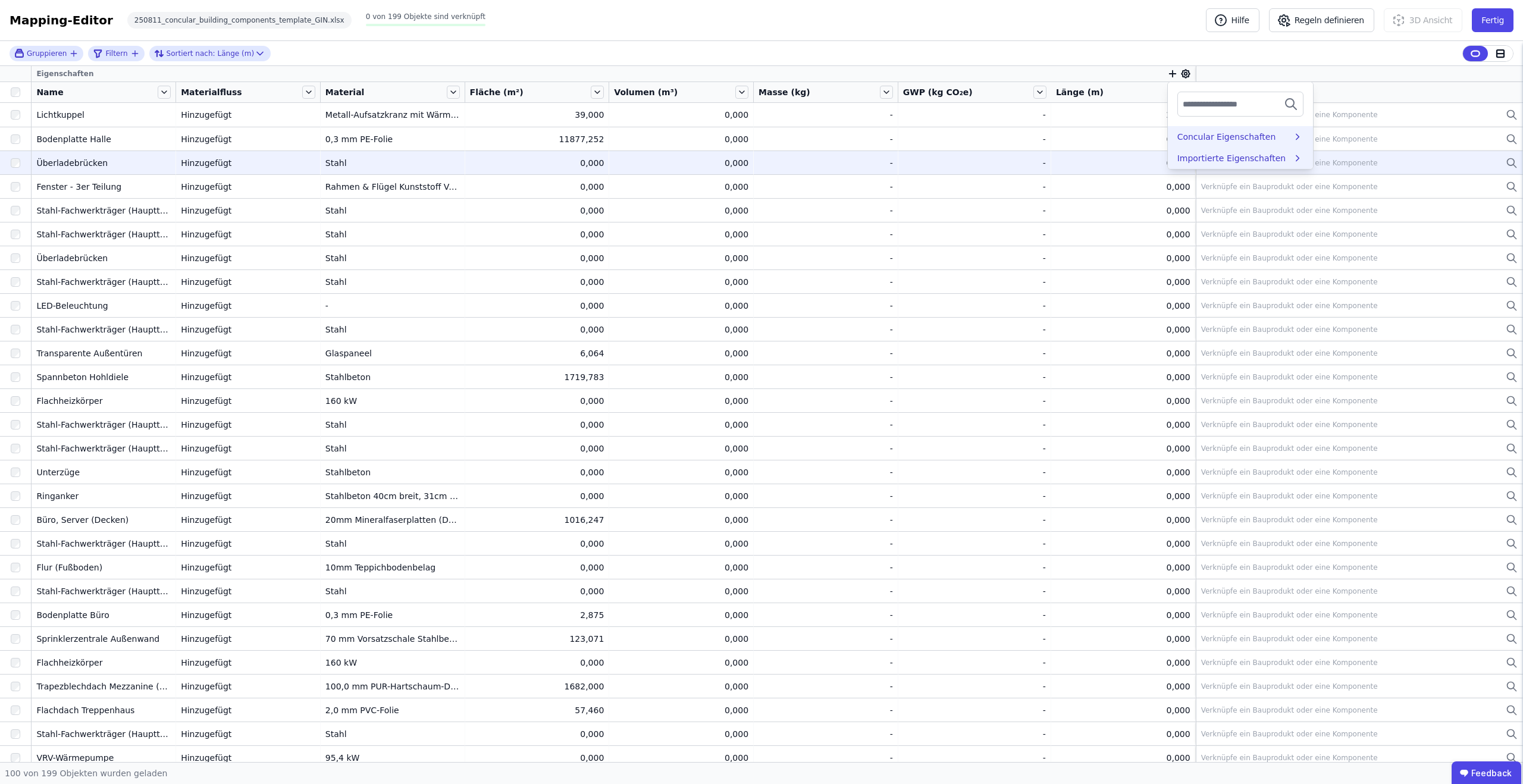
click at [1252, 156] on div "Importierte Eigenschaften" at bounding box center [1231, 158] width 109 height 12
click at [1178, 136] on icon at bounding box center [1179, 137] width 13 height 14
click at [1210, 141] on div "Concular Eigenschaften" at bounding box center [1227, 137] width 99 height 12
click at [1233, 177] on div "Objekt (Import)" at bounding box center [1209, 180] width 64 height 12
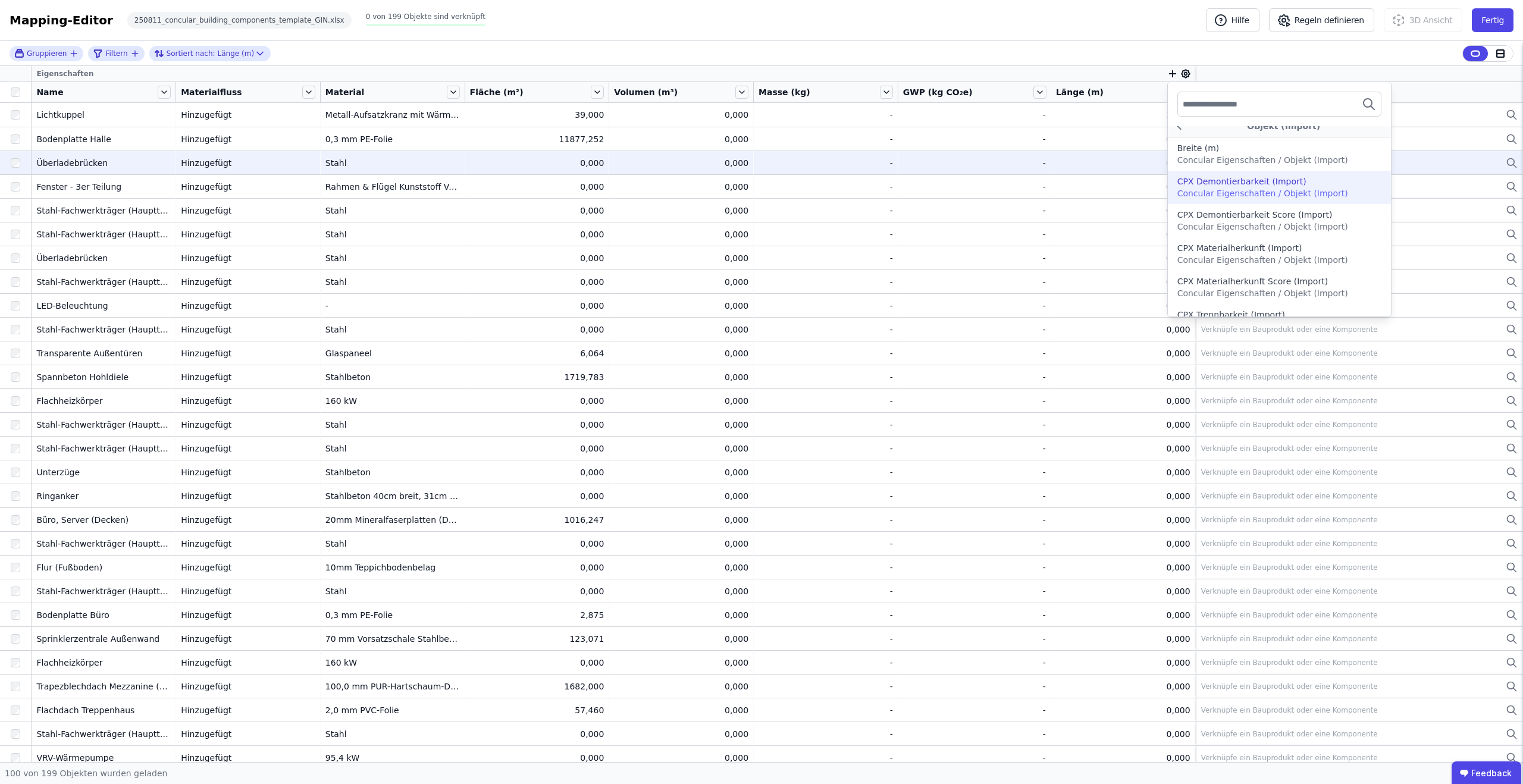
scroll to position [13, 0]
click at [1225, 186] on span "Concular Eigenschaften / Objekt (Import)" at bounding box center [1262, 191] width 170 height 10
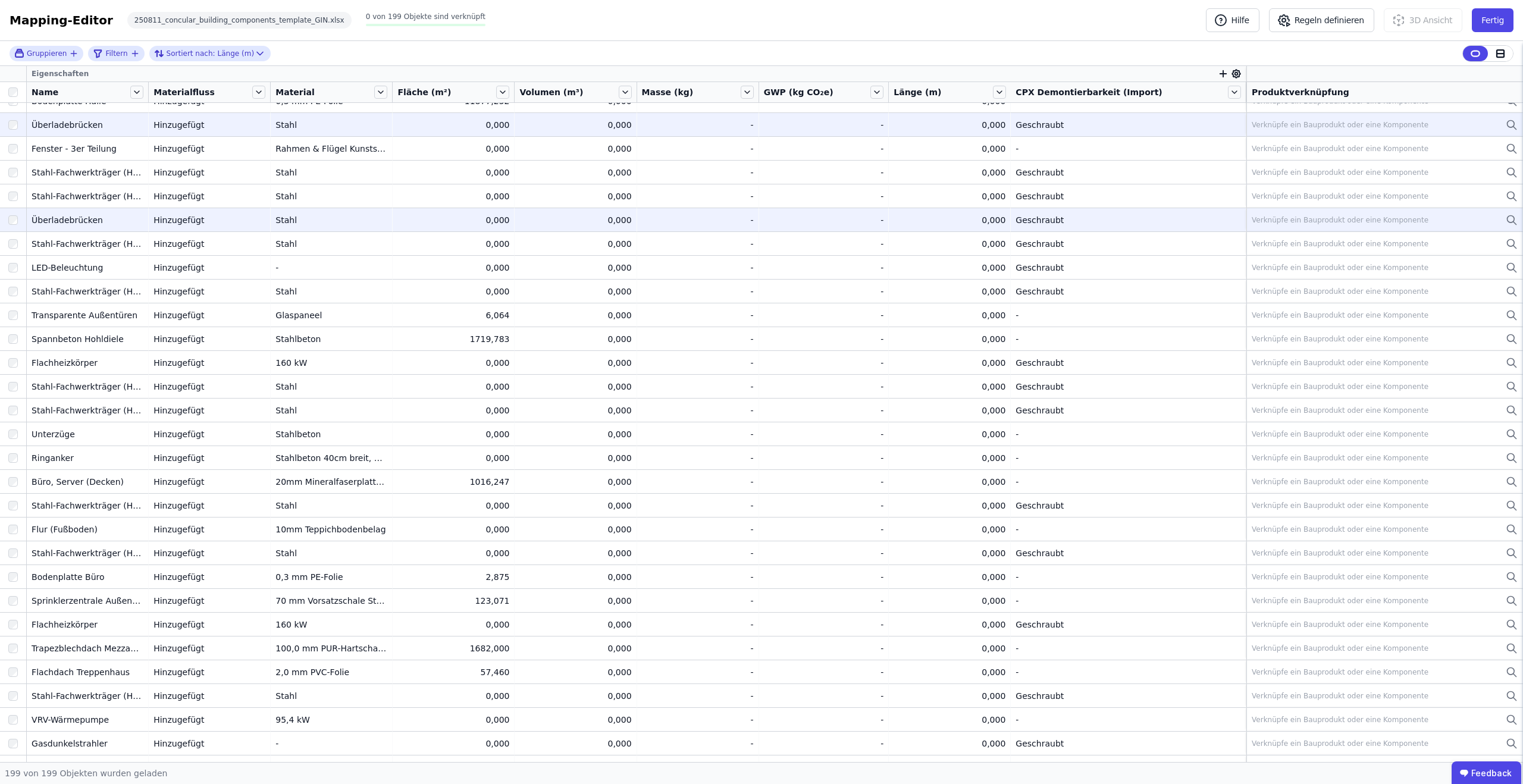
scroll to position [0, 0]
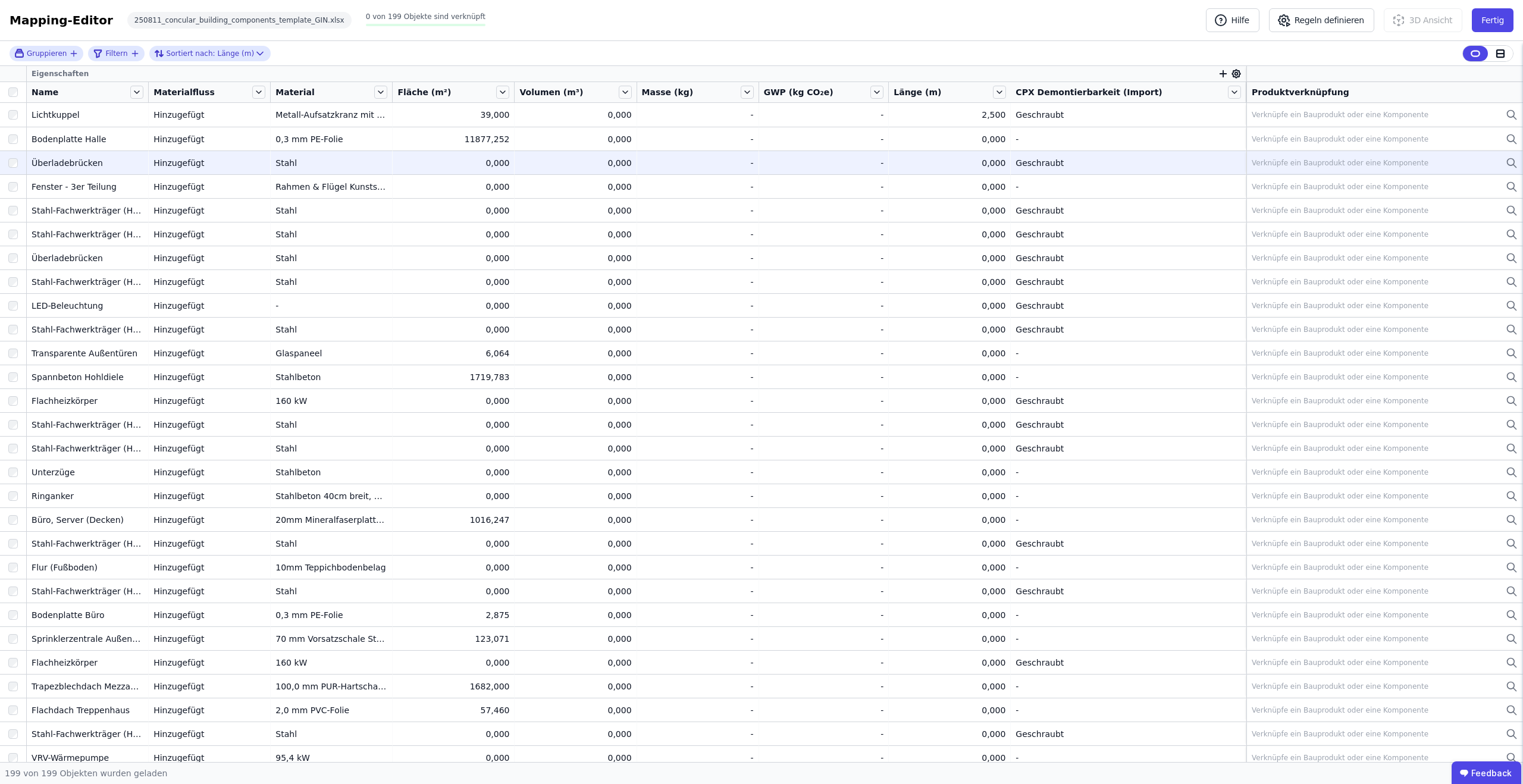
click at [1217, 71] on icon "button" at bounding box center [1222, 73] width 11 height 11
click at [1248, 103] on input "text" at bounding box center [1277, 104] width 88 height 21
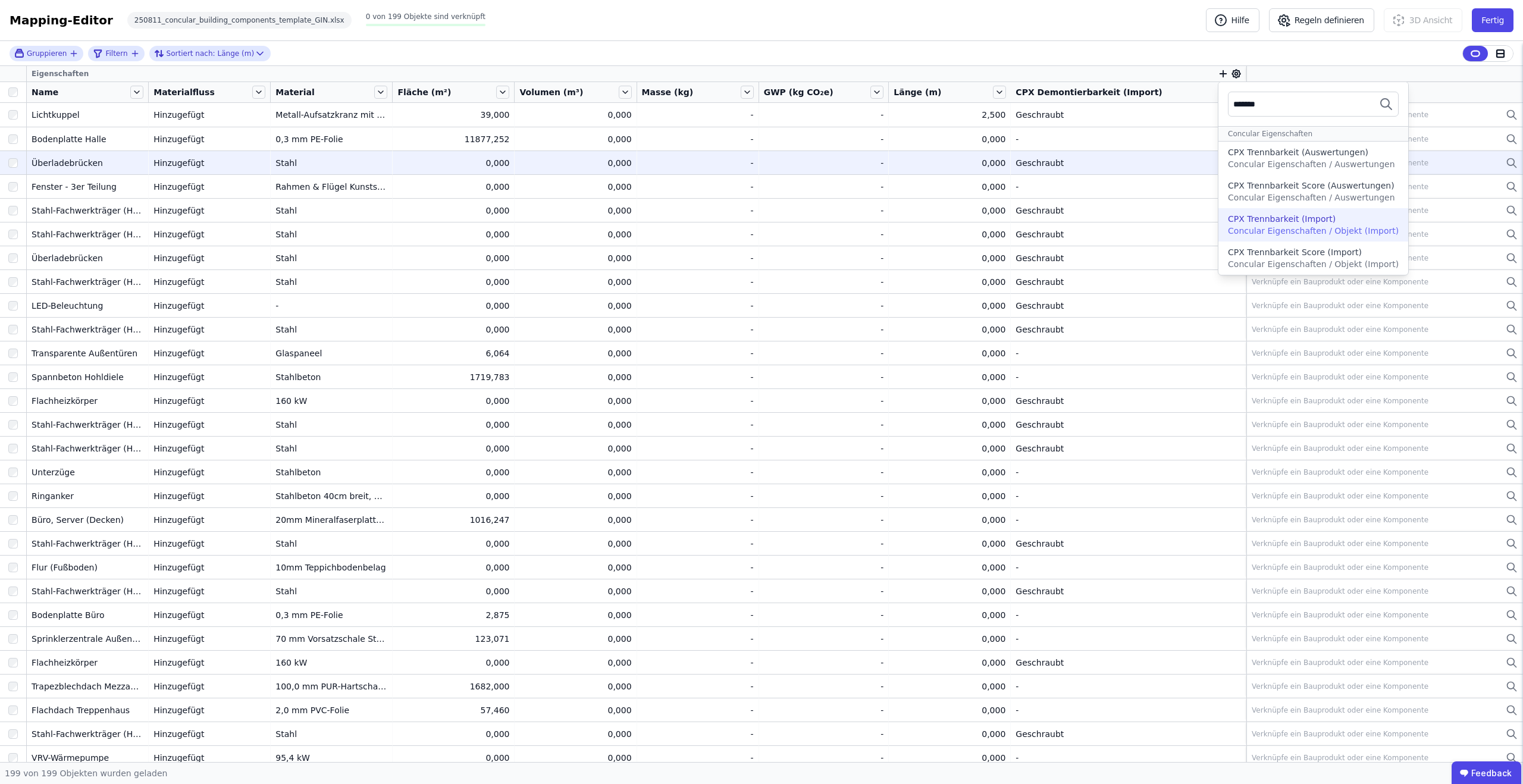
type input "*******"
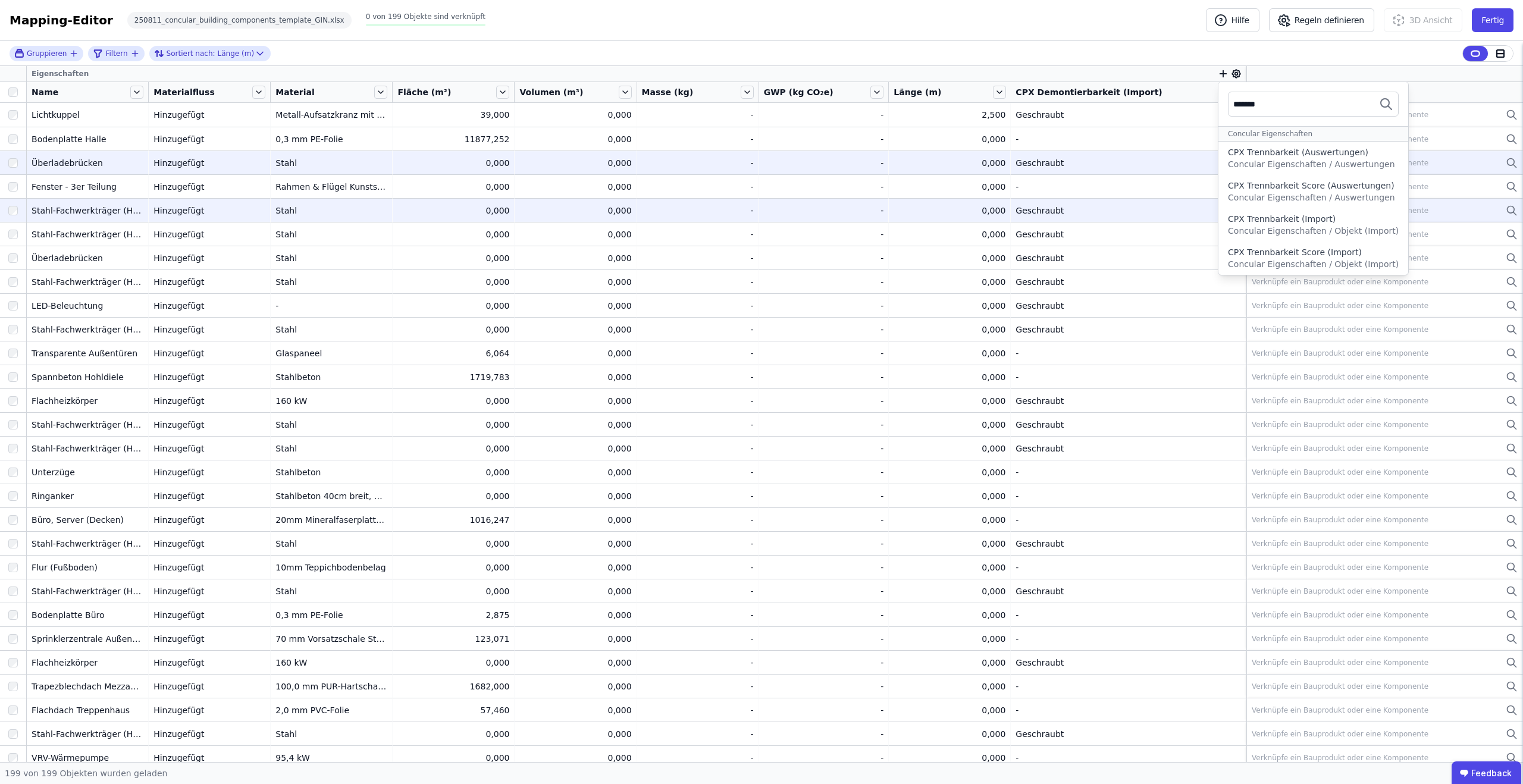
click at [1333, 214] on div "CPX Trennbarkeit (Import)" at bounding box center [1313, 218] width 170 height 12
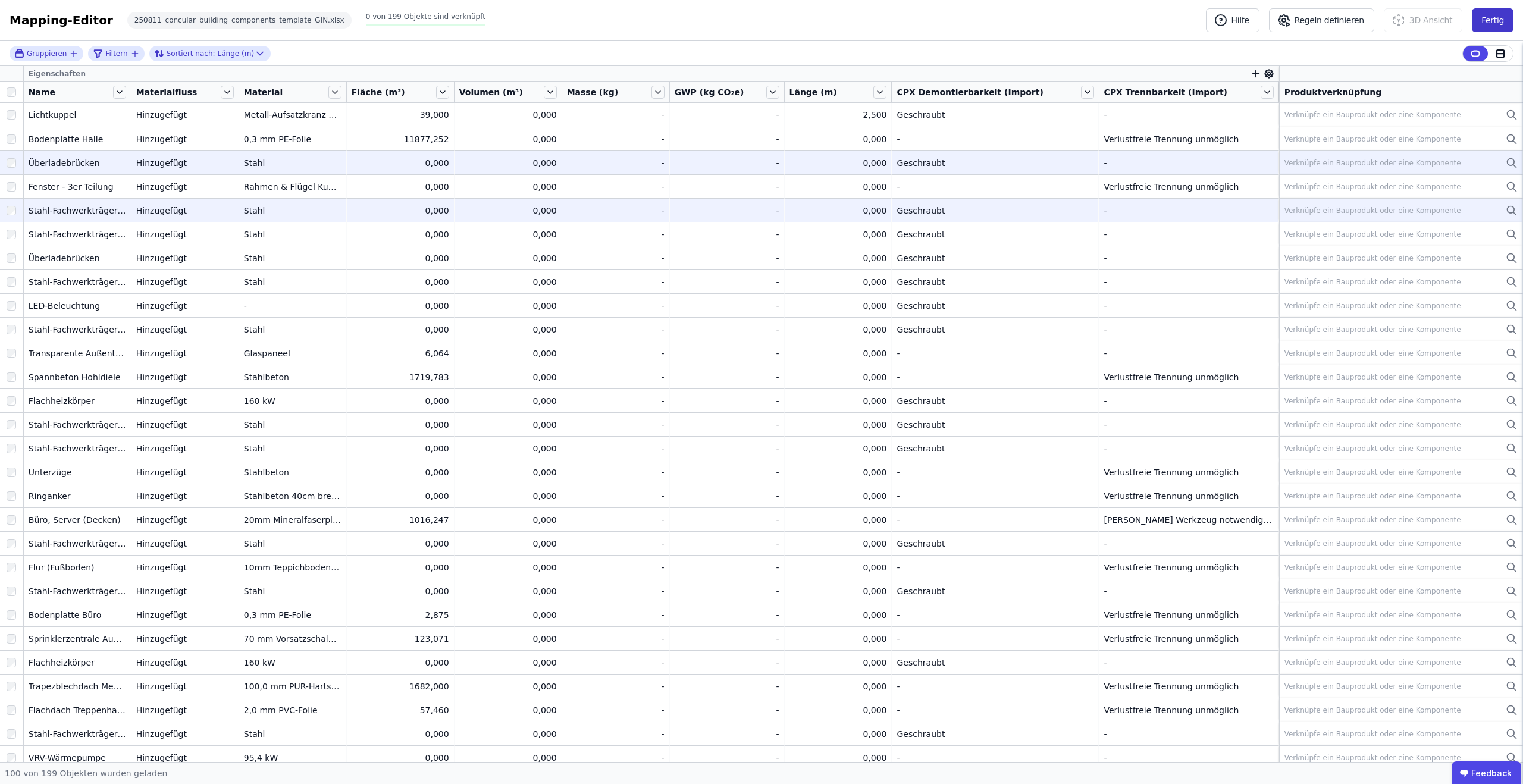
drag, startPoint x: 1502, startPoint y: 4, endPoint x: 1498, endPoint y: 18, distance: 14.6
click at [1499, 13] on div "Mapping-Editor Hilfe Regeln definieren 3D Ansicht Fertig 250811_concular_buildi…" at bounding box center [761, 20] width 1523 height 41
click at [1498, 21] on button "Fertig" at bounding box center [1492, 20] width 42 height 24
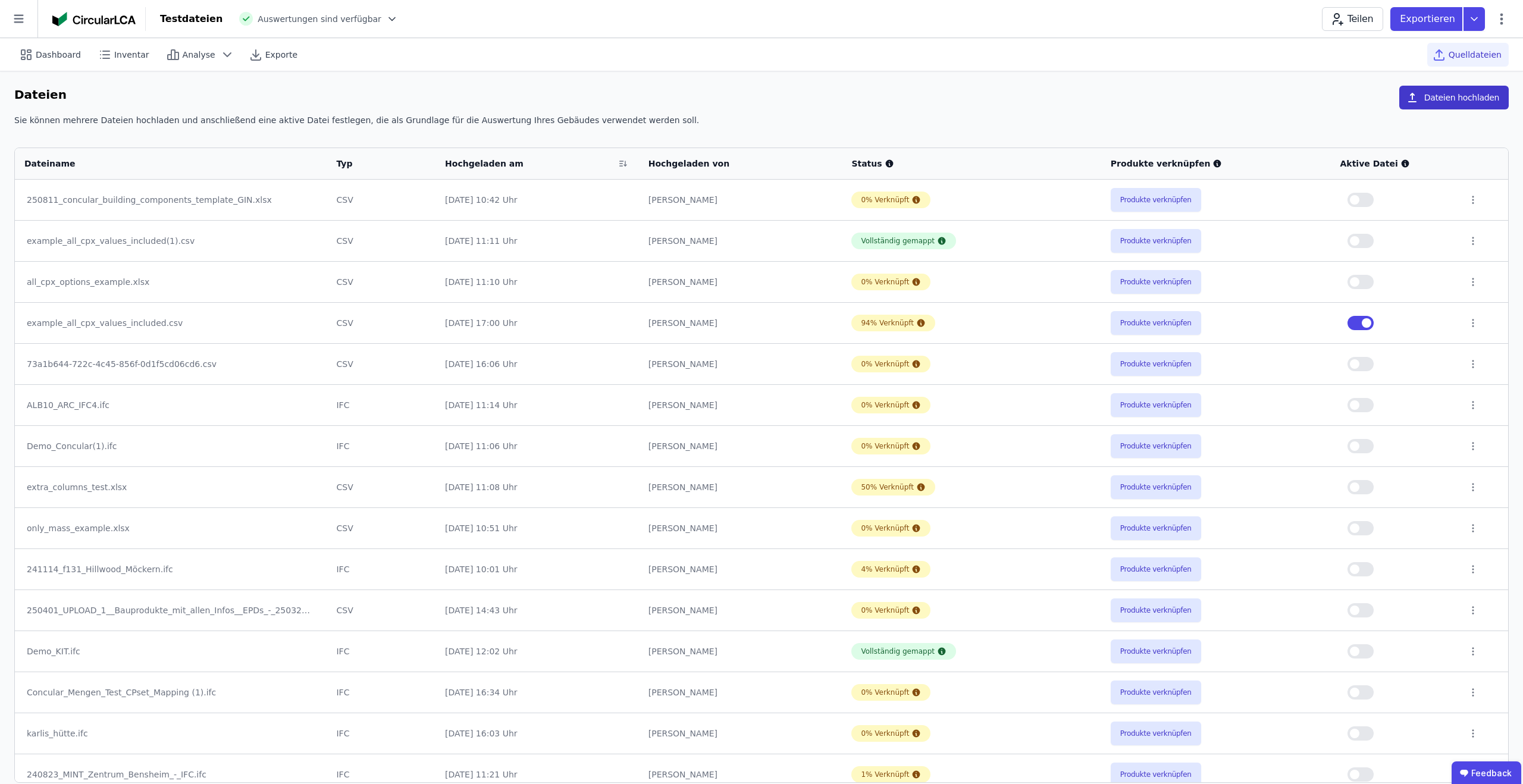
click at [1468, 89] on button "Dateien hochladen" at bounding box center [1453, 98] width 109 height 24
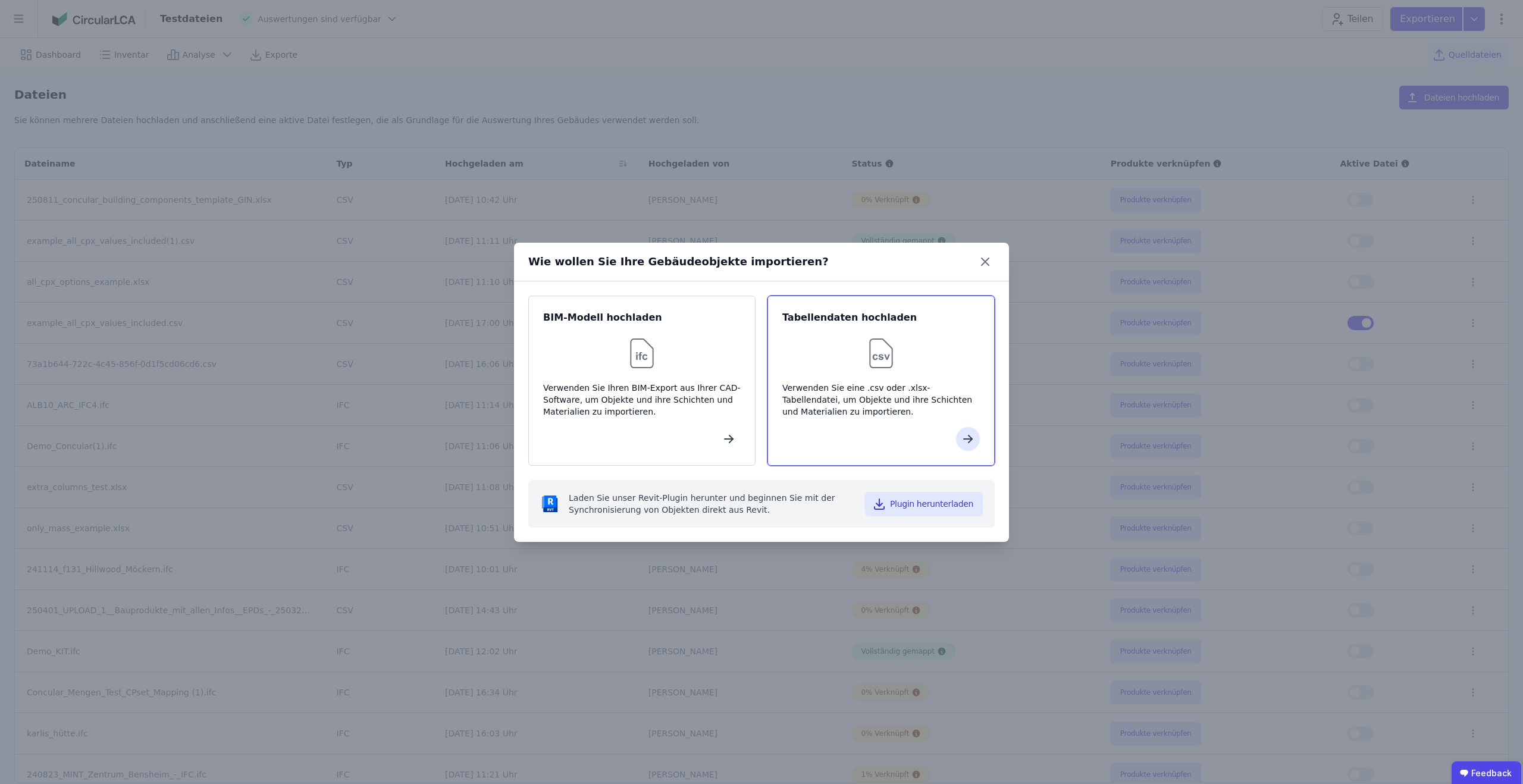
click at [899, 307] on div "Tabellendaten hochladen Verwenden Sie eine .csv oder .xlsx-Tabellendatei, um Ob…" at bounding box center [881, 381] width 227 height 170
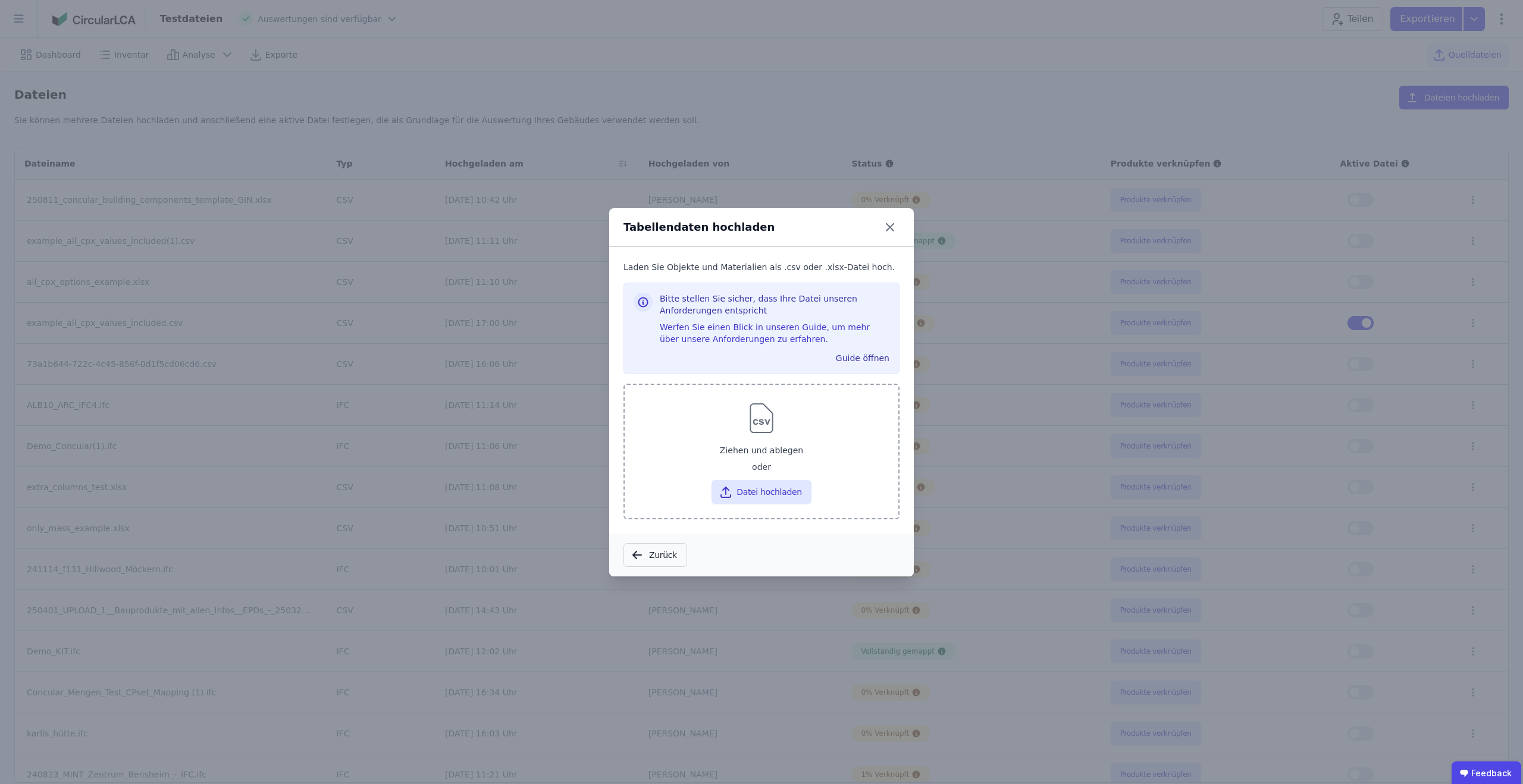
click at [753, 449] on div "Ziehen und ablegen" at bounding box center [762, 450] width 255 height 21
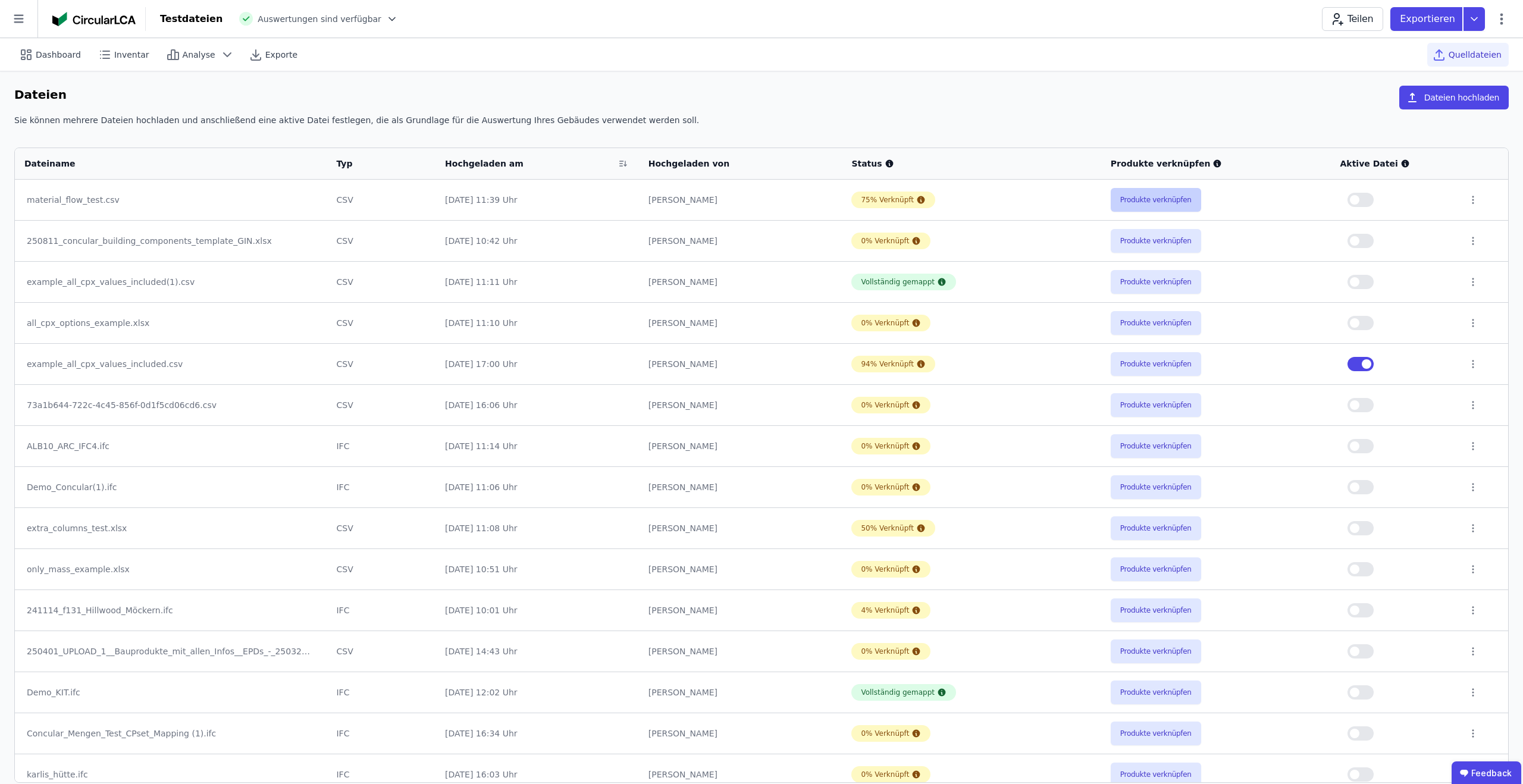
click at [1123, 197] on button "Produkte verknüpfen" at bounding box center [1155, 200] width 90 height 24
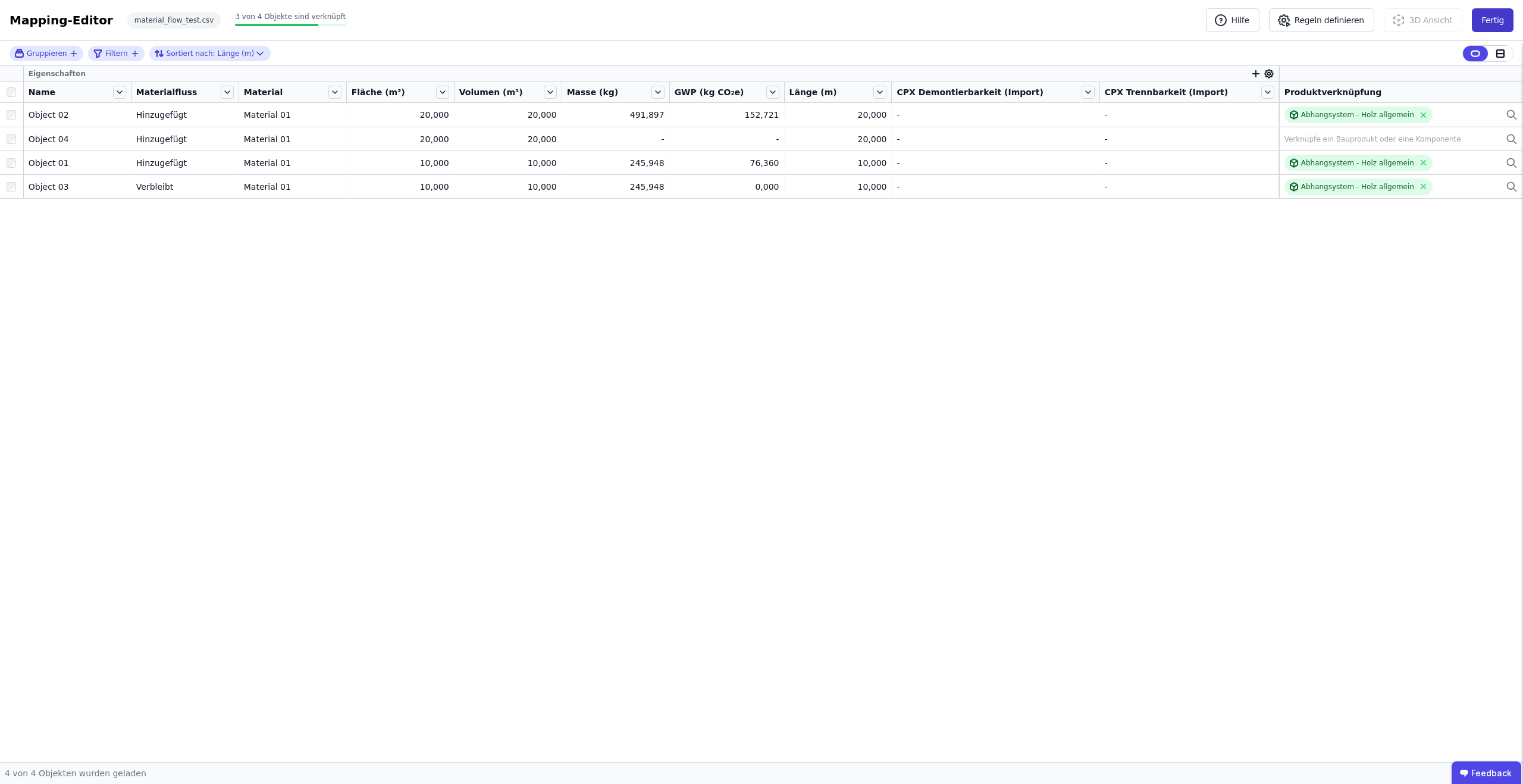
click at [1485, 21] on button "Fertig" at bounding box center [1492, 20] width 42 height 24
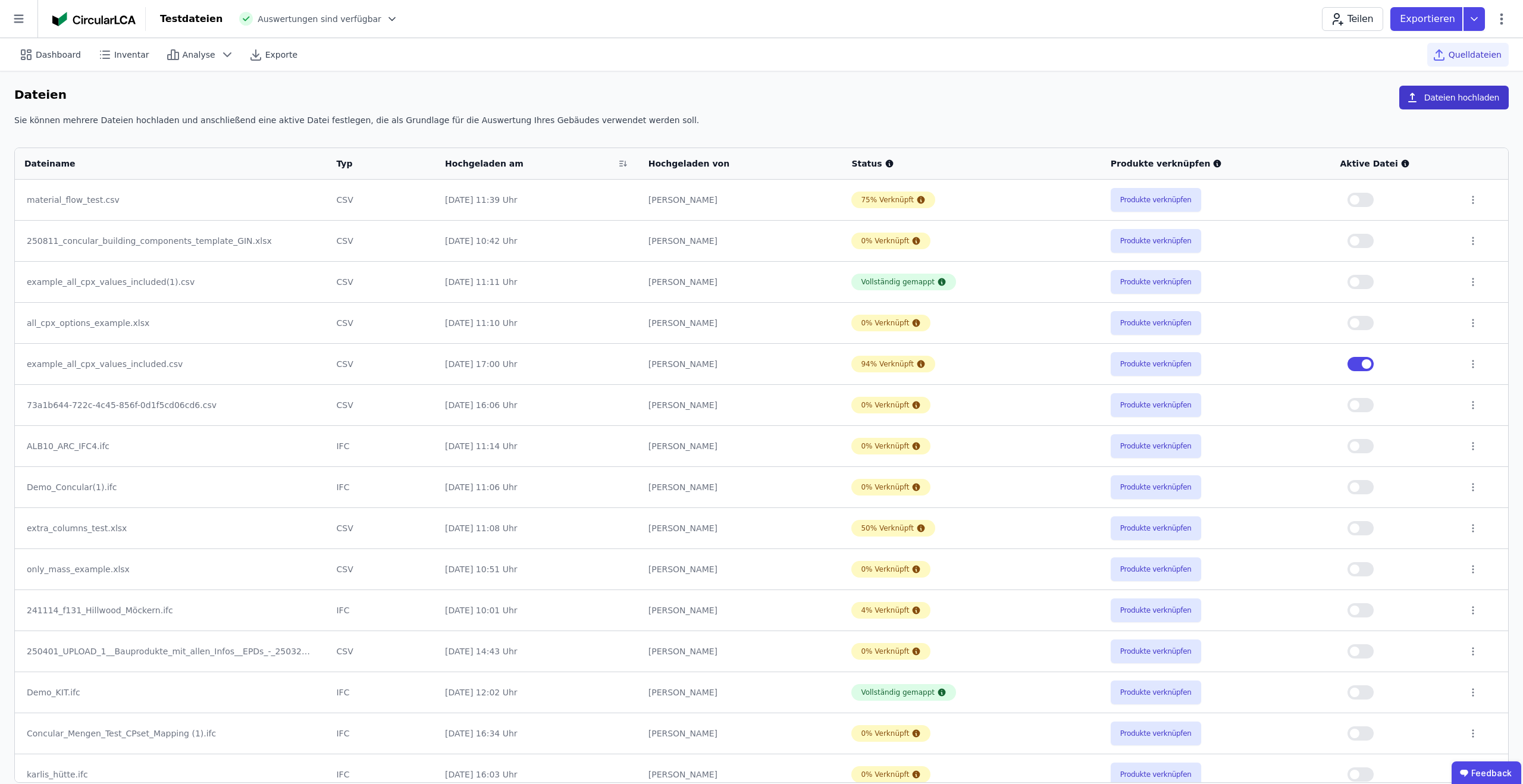
click at [1450, 86] on button "Dateien hochladen" at bounding box center [1453, 98] width 109 height 24
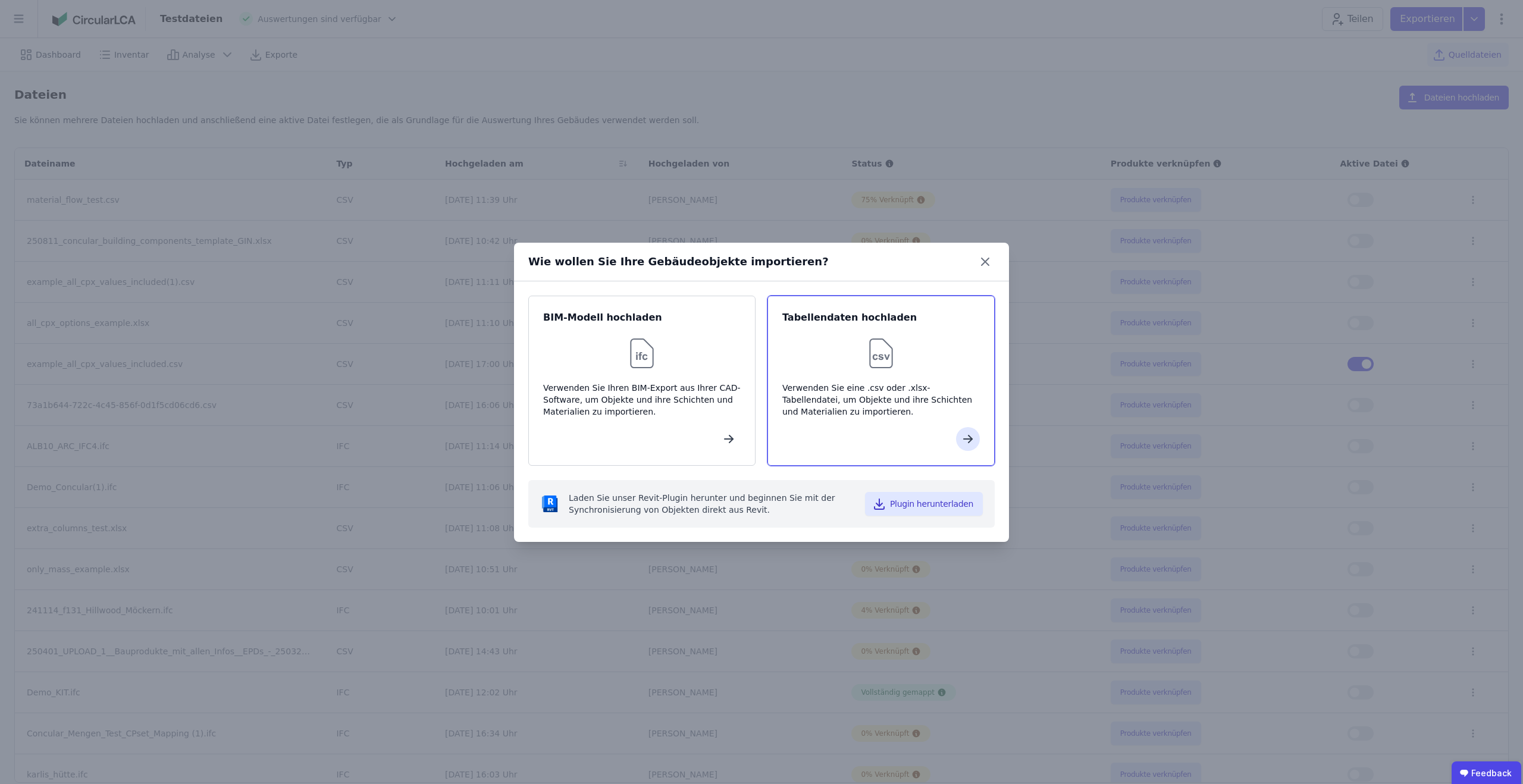
click at [866, 435] on div at bounding box center [881, 439] width 197 height 24
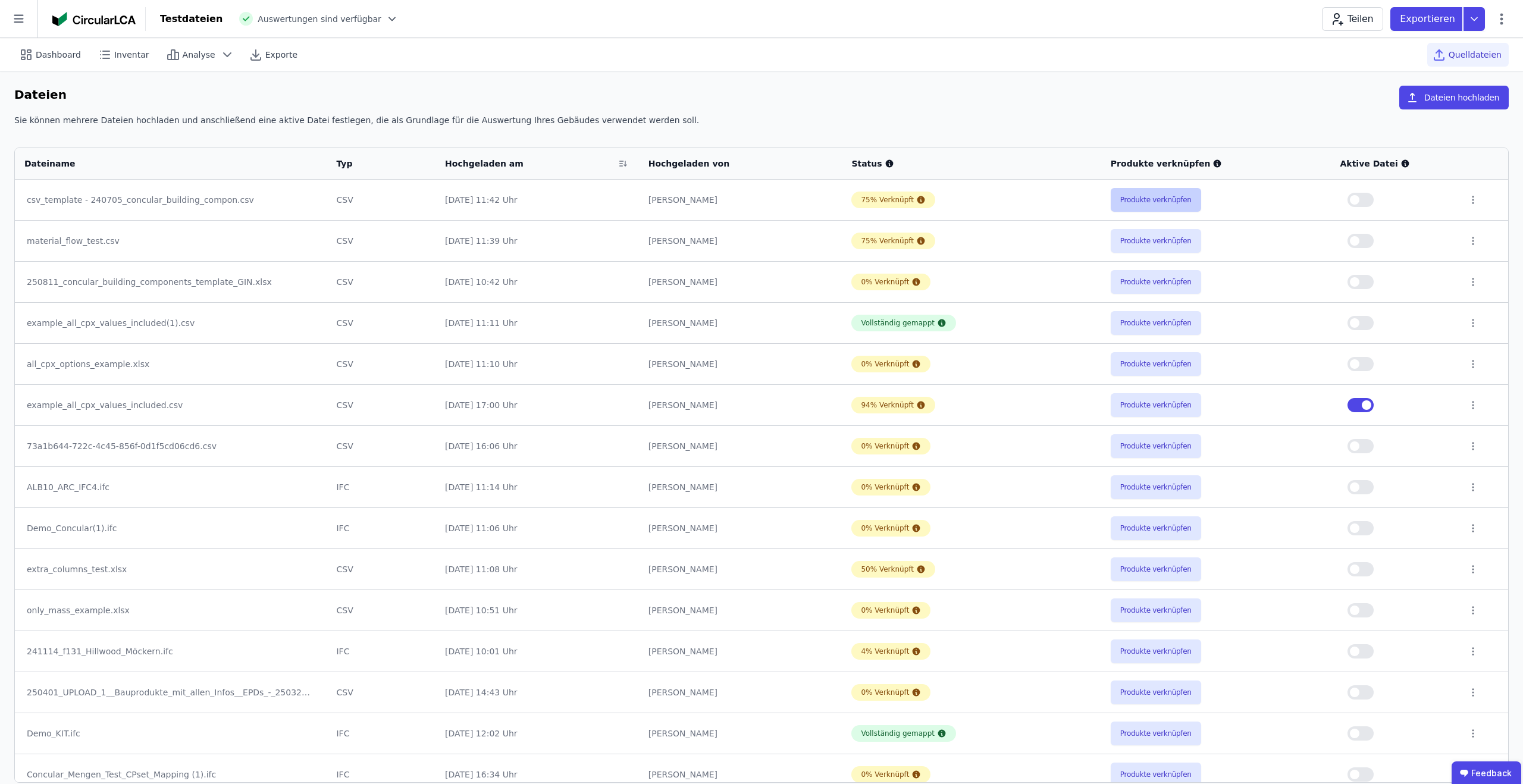
click at [1144, 202] on button "Produkte verknüpfen" at bounding box center [1155, 200] width 90 height 24
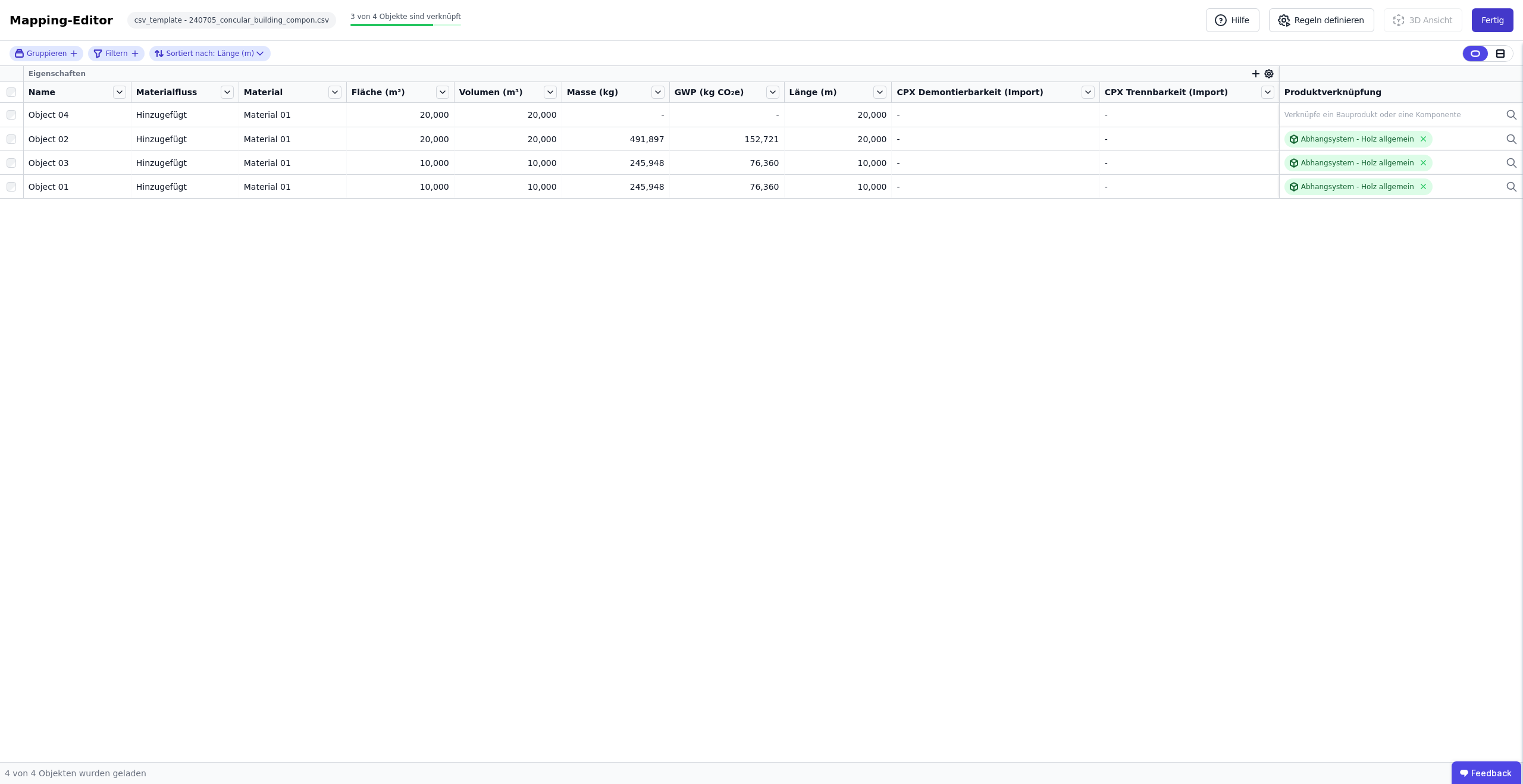
click at [1501, 21] on button "Fertig" at bounding box center [1492, 20] width 42 height 24
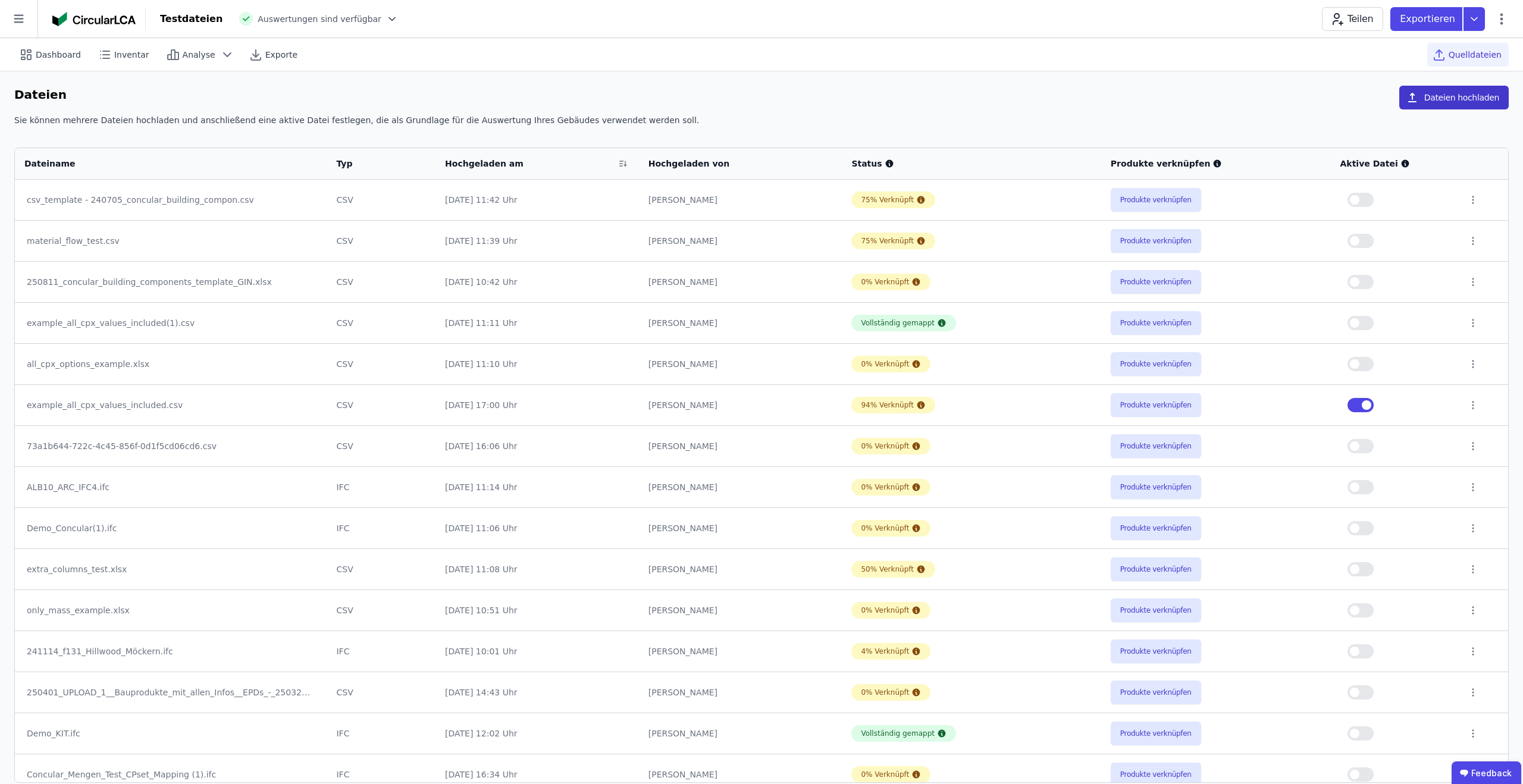
click at [1462, 103] on button "Dateien hochladen" at bounding box center [1453, 98] width 109 height 24
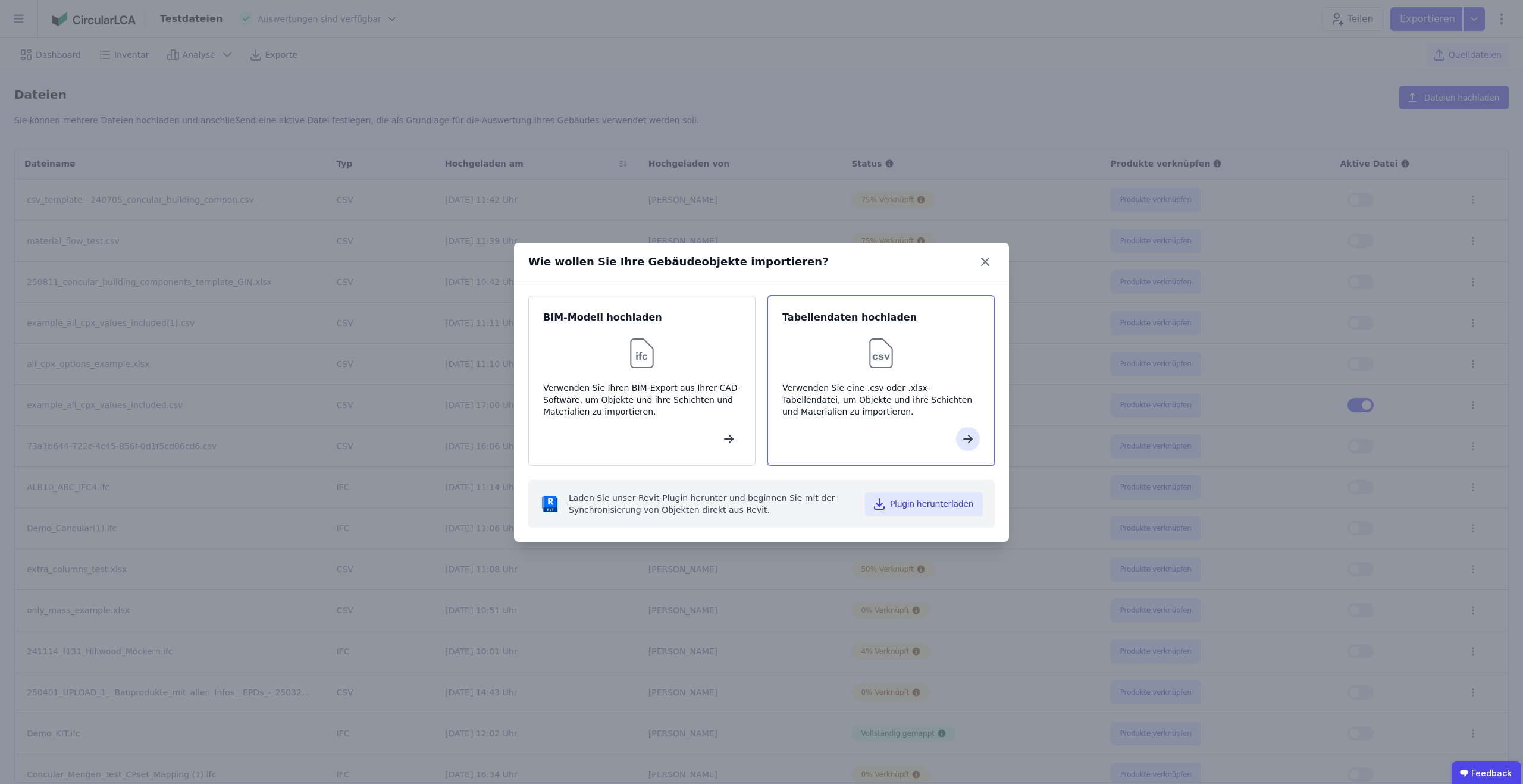
click at [860, 419] on div "Tabellendaten hochladen Verwenden Sie eine .csv oder .xlsx-Tabellendatei, um Ob…" at bounding box center [881, 381] width 227 height 170
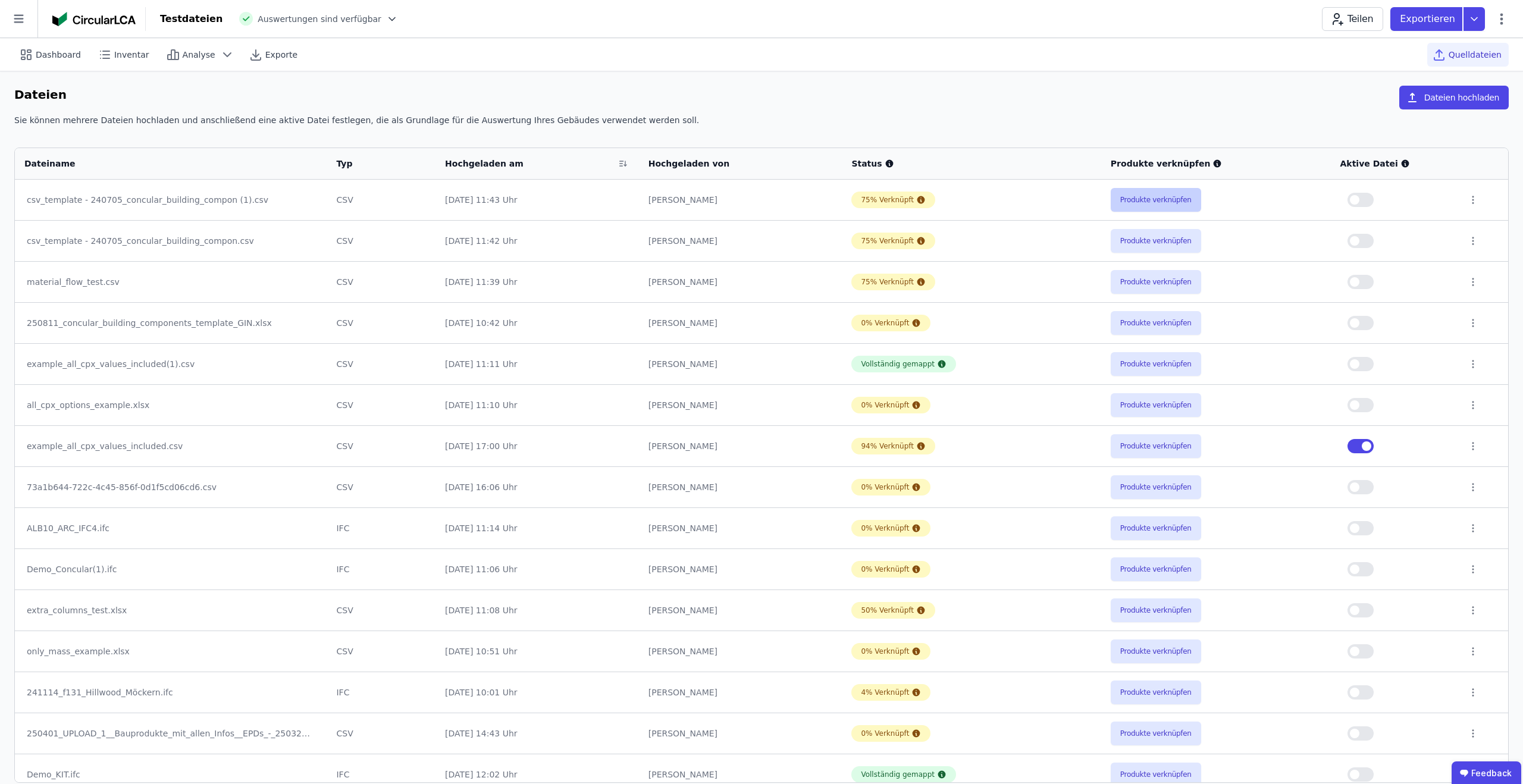
click at [1175, 191] on button "Produkte verknüpfen" at bounding box center [1155, 200] width 90 height 24
